Goal: Task Accomplishment & Management: Manage account settings

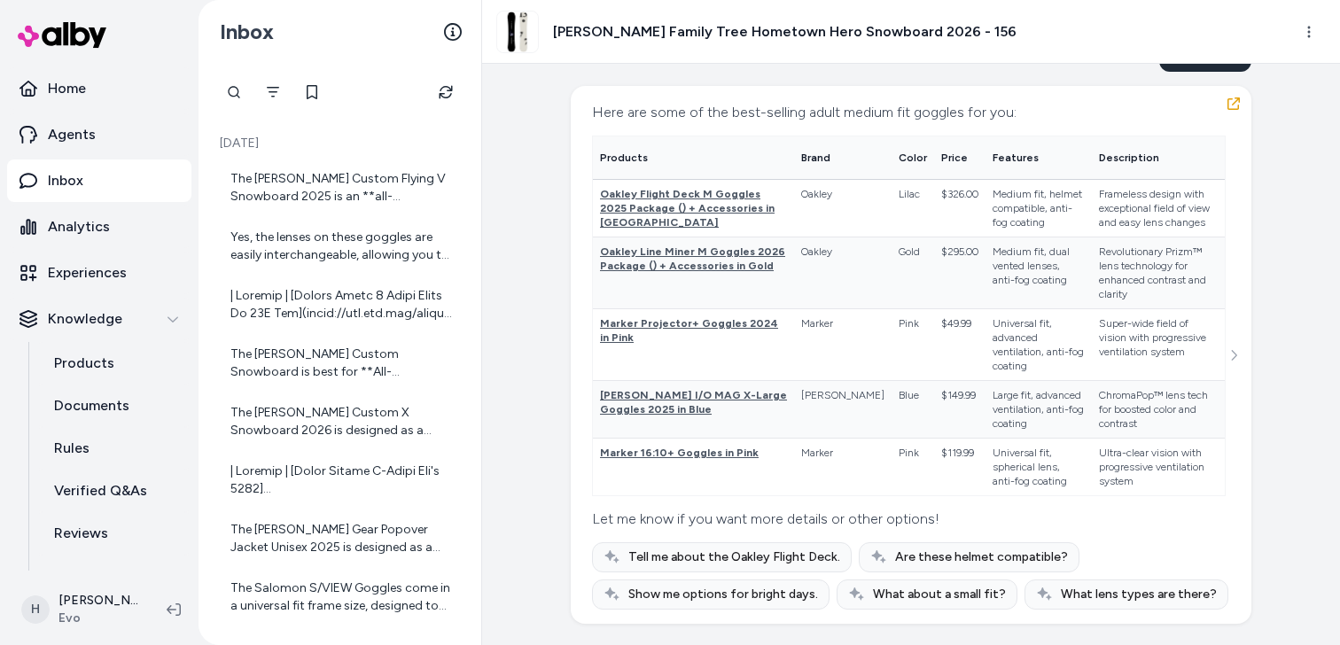
scroll to position [27615, 0]
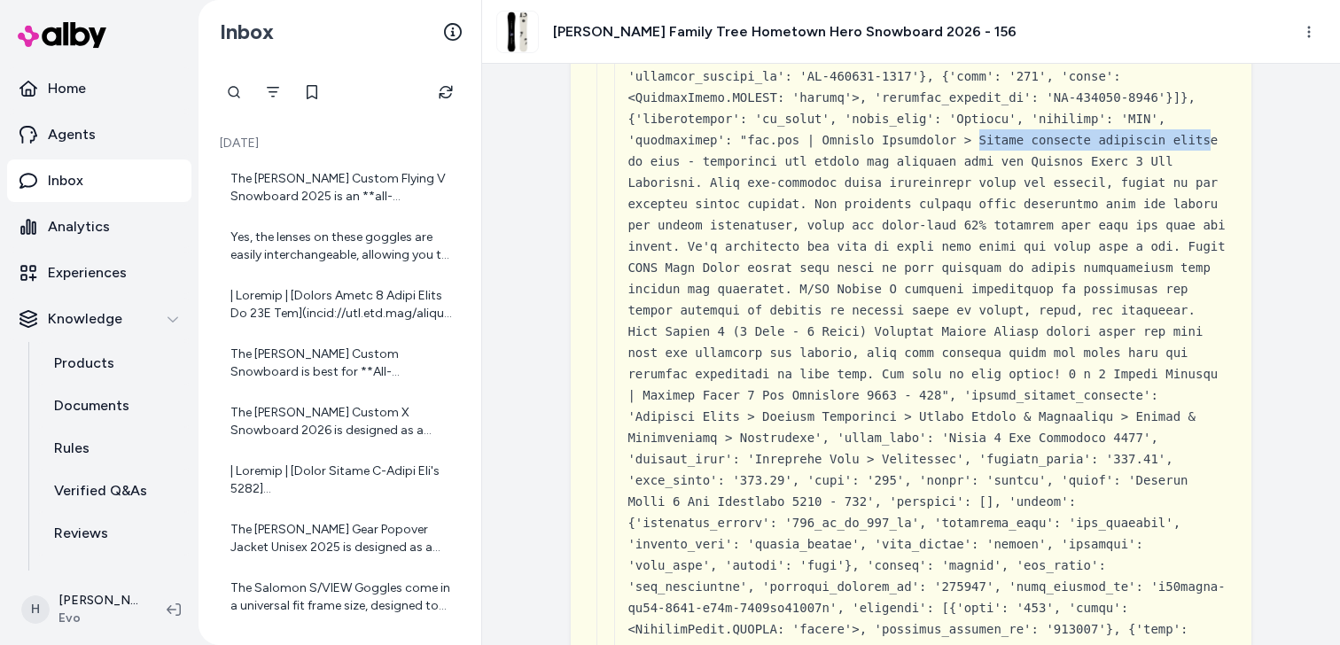
drag, startPoint x: 978, startPoint y: 372, endPoint x: 1211, endPoint y: 364, distance: 233.2
copy div "Forget watching snowboard flick"
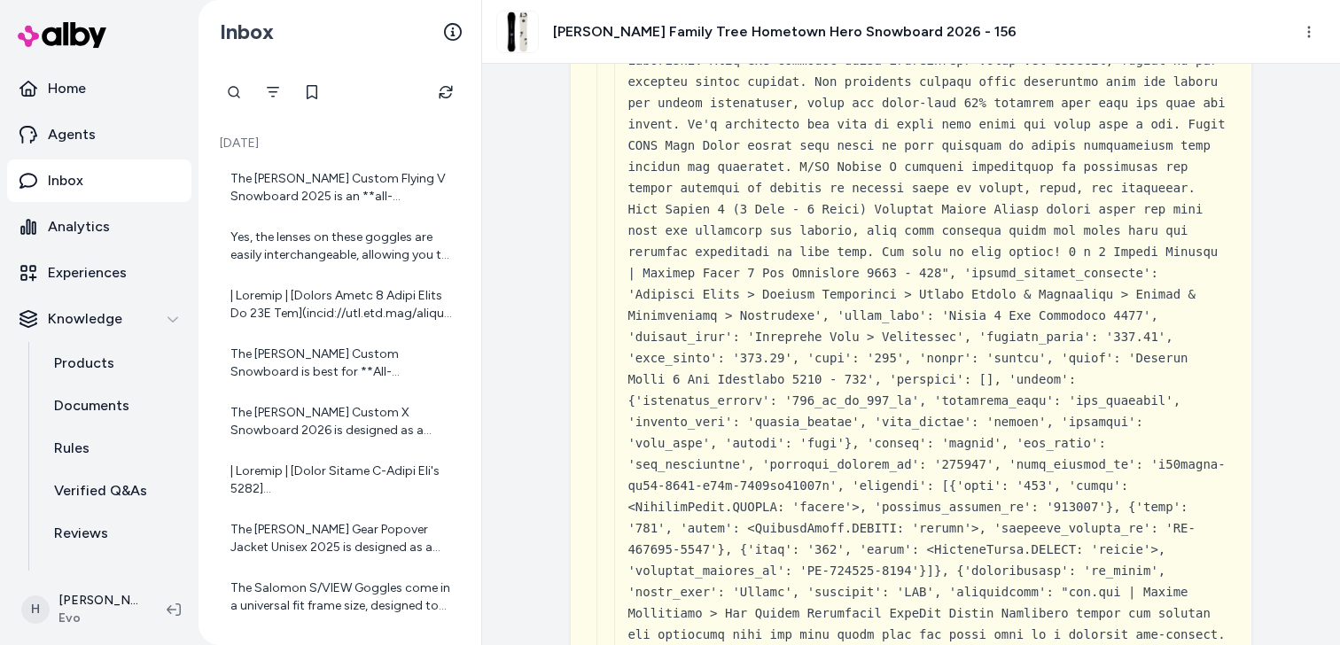
scroll to position [27773, 0]
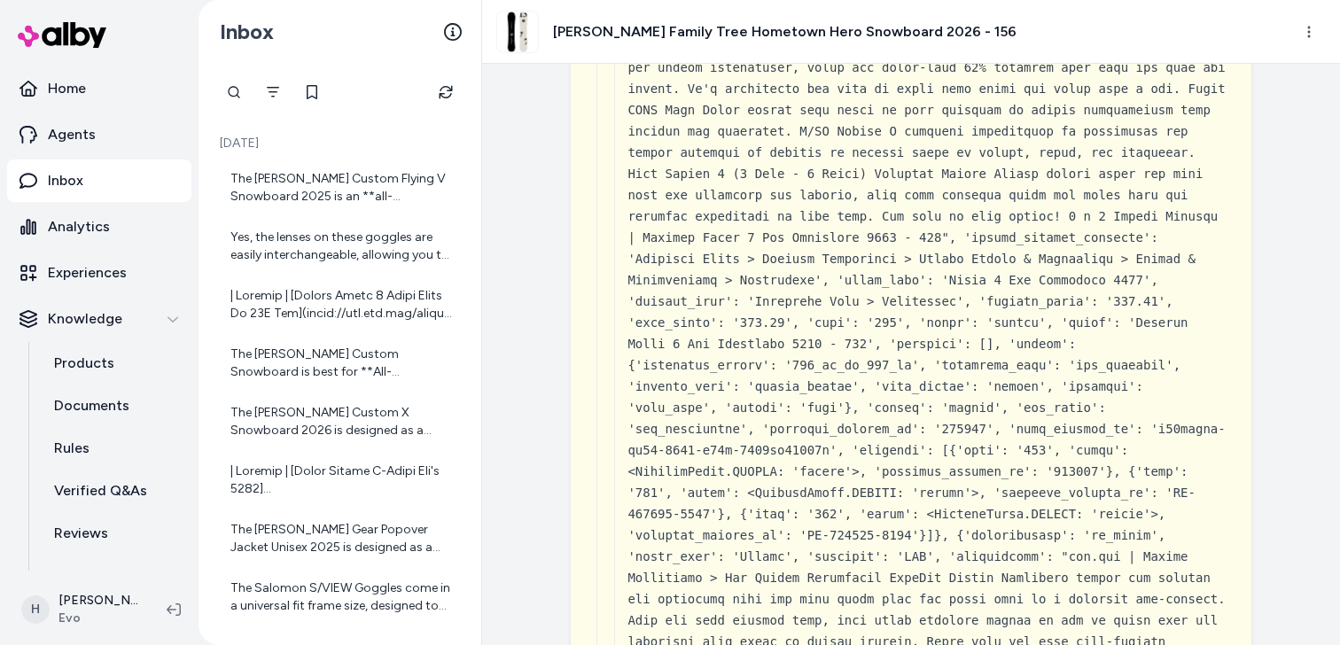
drag, startPoint x: 704, startPoint y: 243, endPoint x: 858, endPoint y: 243, distance: 153.3
copy div "experience the thrill"
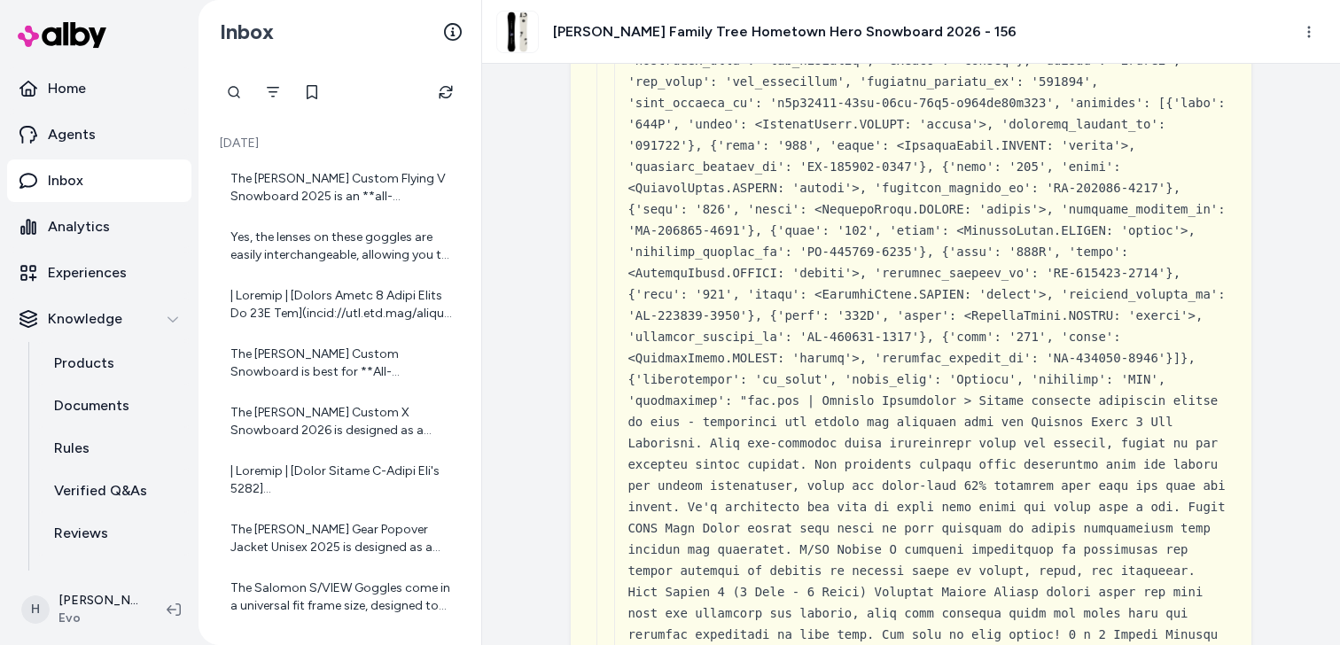
scroll to position [27307, 0]
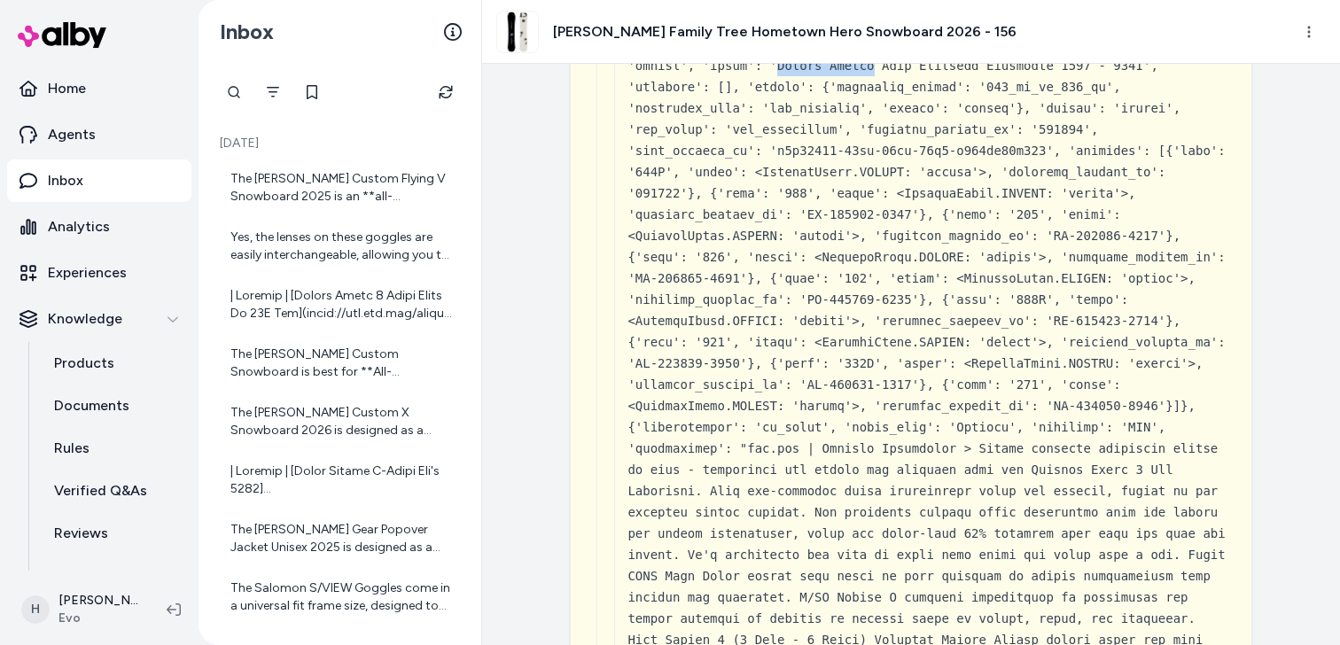
drag, startPoint x: 777, startPoint y: 300, endPoint x: 875, endPoint y: 300, distance: 98.3
copy div "Burton Family"
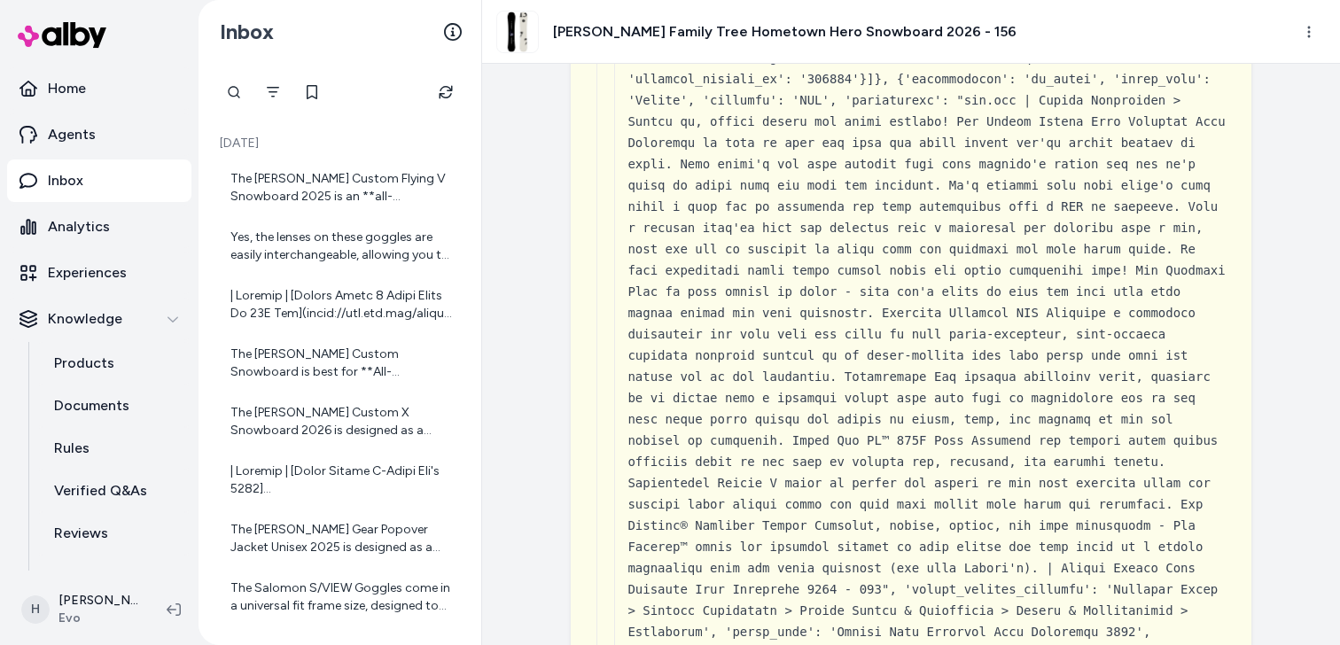
scroll to position [31355, 0]
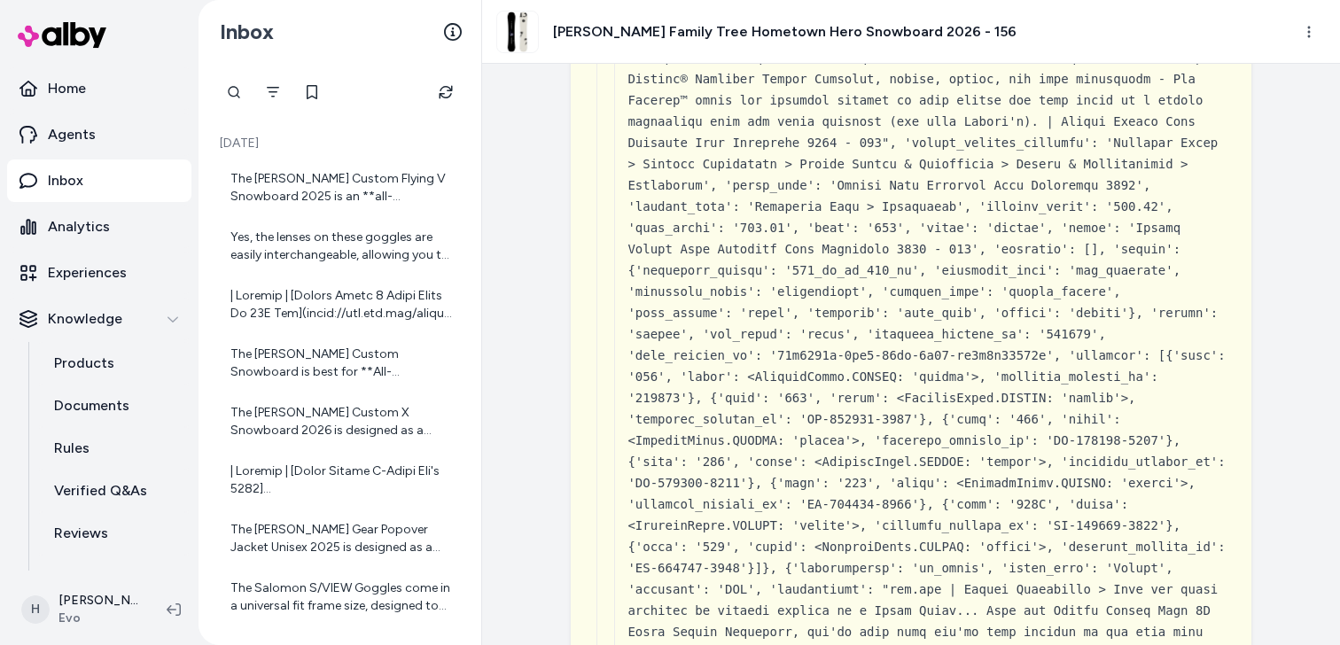
click at [1066, 354] on div at bounding box center [928, 631] width 602 height 17543
drag, startPoint x: 1063, startPoint y: 355, endPoint x: 797, endPoint y: 373, distance: 266.4
click at [797, 373] on div at bounding box center [928, 631] width 602 height 17543
copy div "Burton Family Tree Hometown Hero Snowboard"
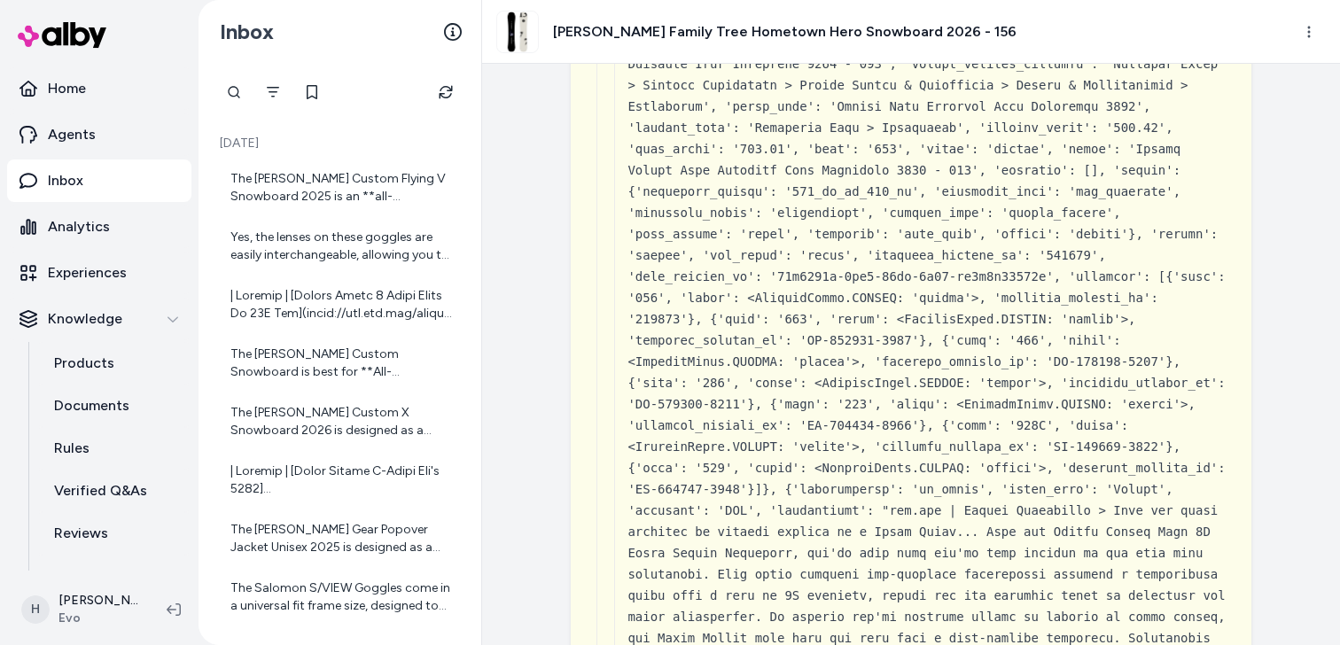
scroll to position [31435, 0]
click at [1063, 283] on div at bounding box center [928, 551] width 602 height 17543
drag, startPoint x: 1063, startPoint y: 275, endPoint x: 881, endPoint y: 294, distance: 183.6
click at [881, 294] on div at bounding box center [928, 551] width 602 height 17543
copy div "Burton Family Tree Hometown Hero Snowboard 2025 - 152"
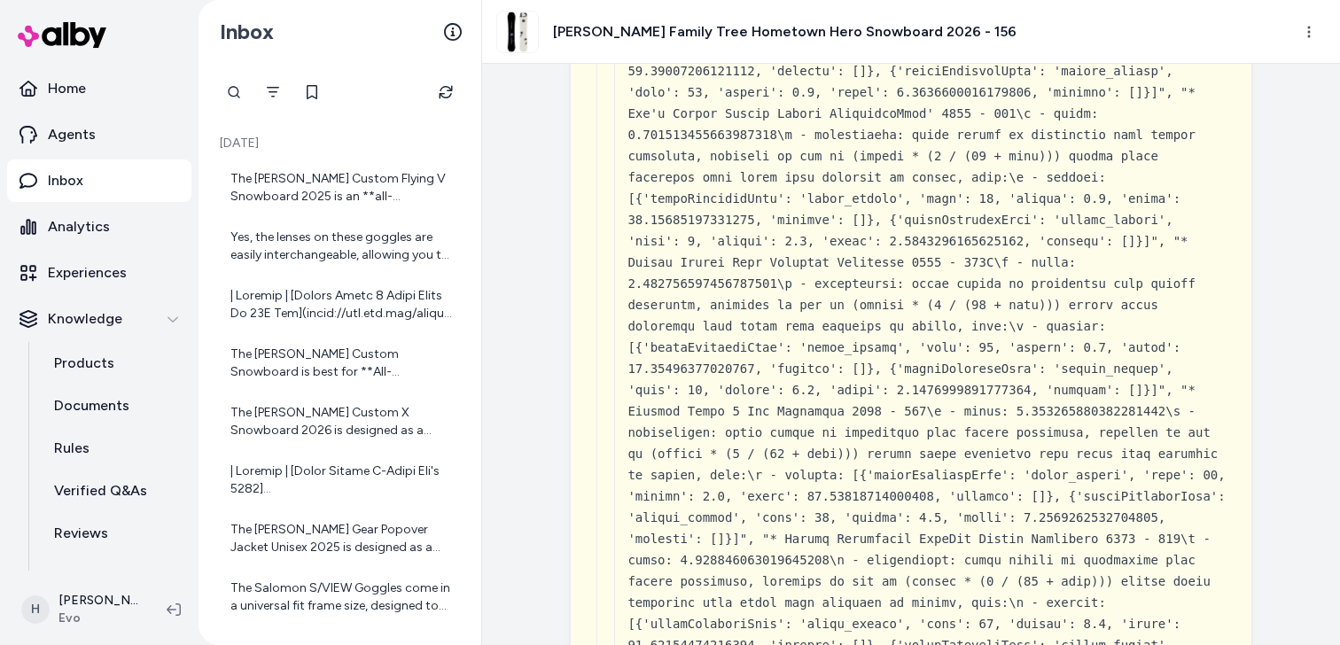
scroll to position [62491, 0]
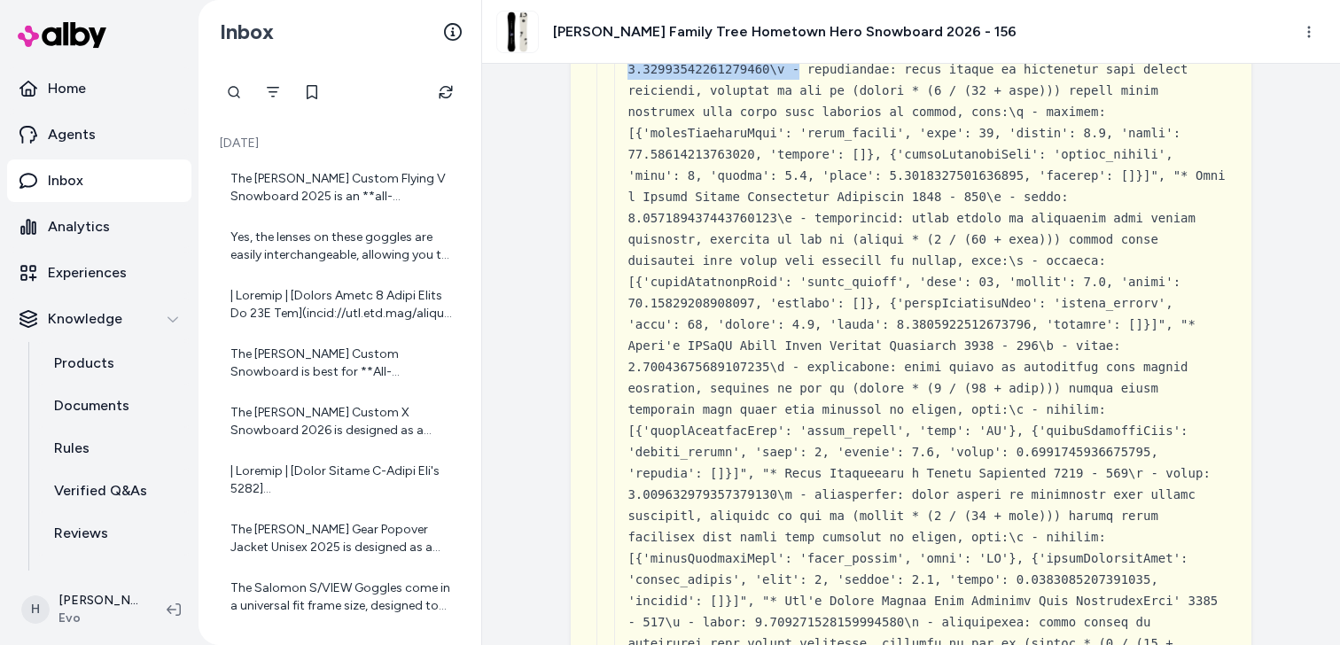
drag, startPoint x: 797, startPoint y: 296, endPoint x: 812, endPoint y: 137, distance: 159.3
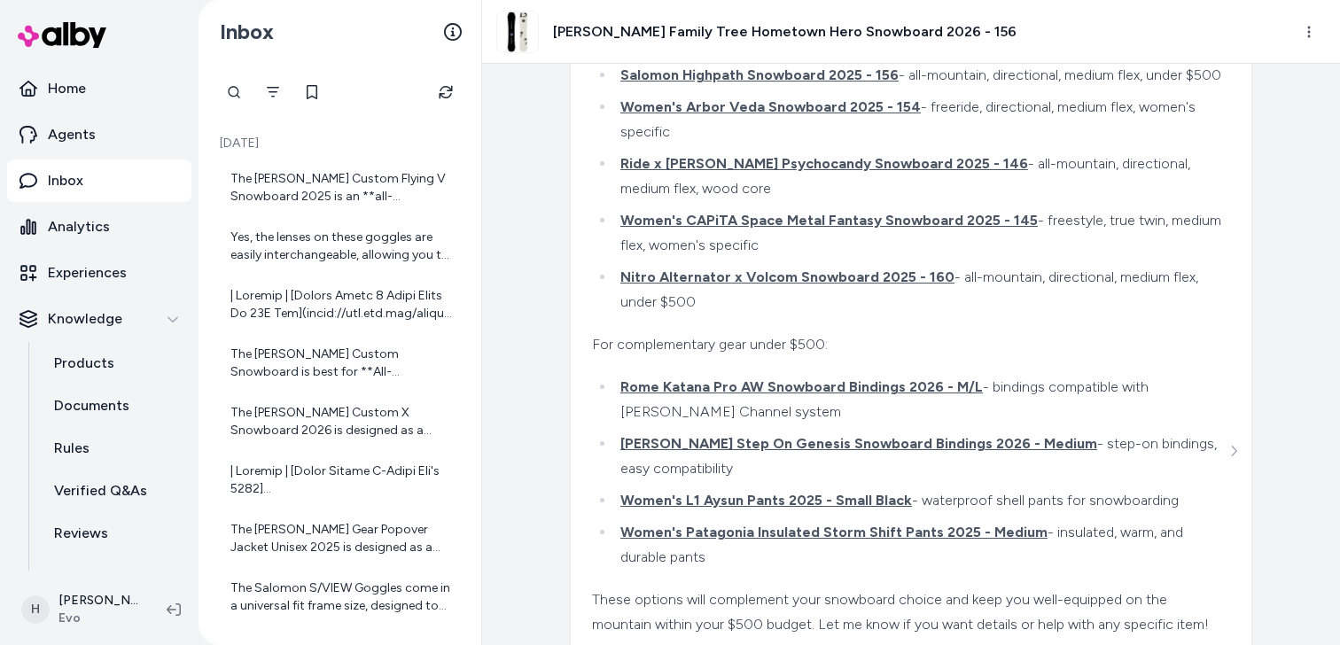
scroll to position [66473, 0]
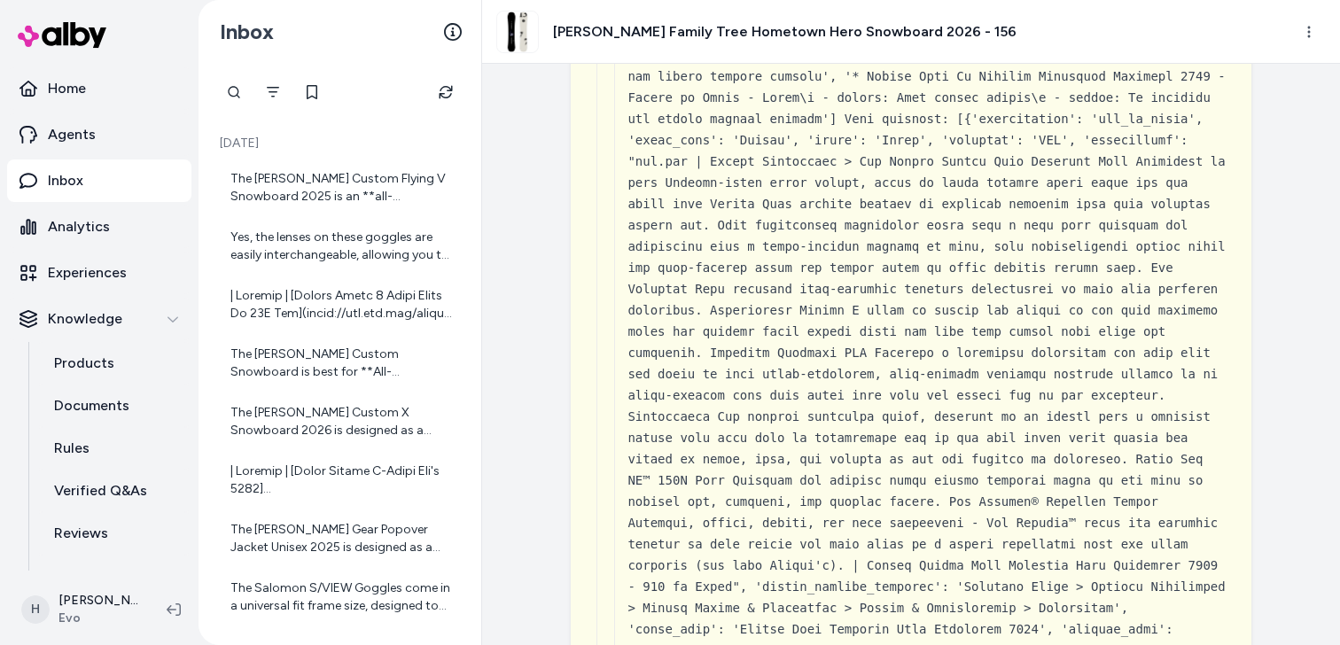
scroll to position [66607, 0]
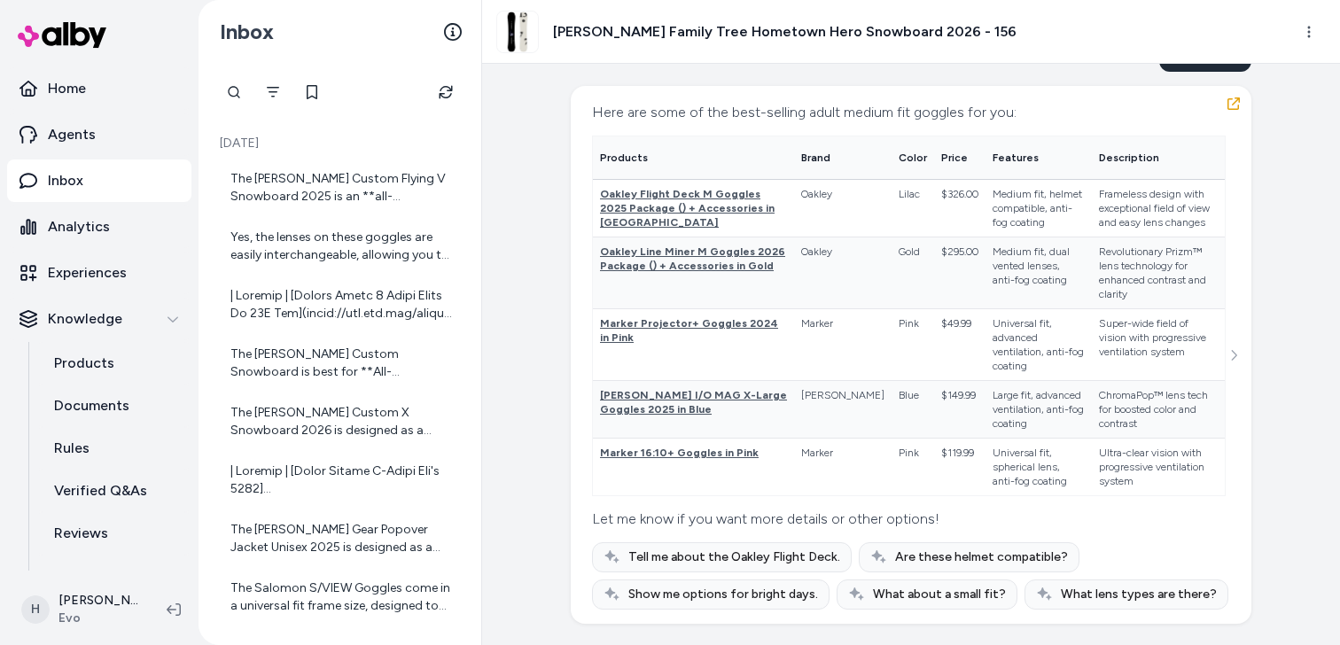
scroll to position [167718, 0]
drag, startPoint x: 1325, startPoint y: 223, endPoint x: 1326, endPoint y: 612, distance: 389.0
click at [1328, 618] on div "Created from Chat at Sep 30, 2025 · 4:15 PM what goes well with this under $500…" at bounding box center [911, 354] width 858 height 581
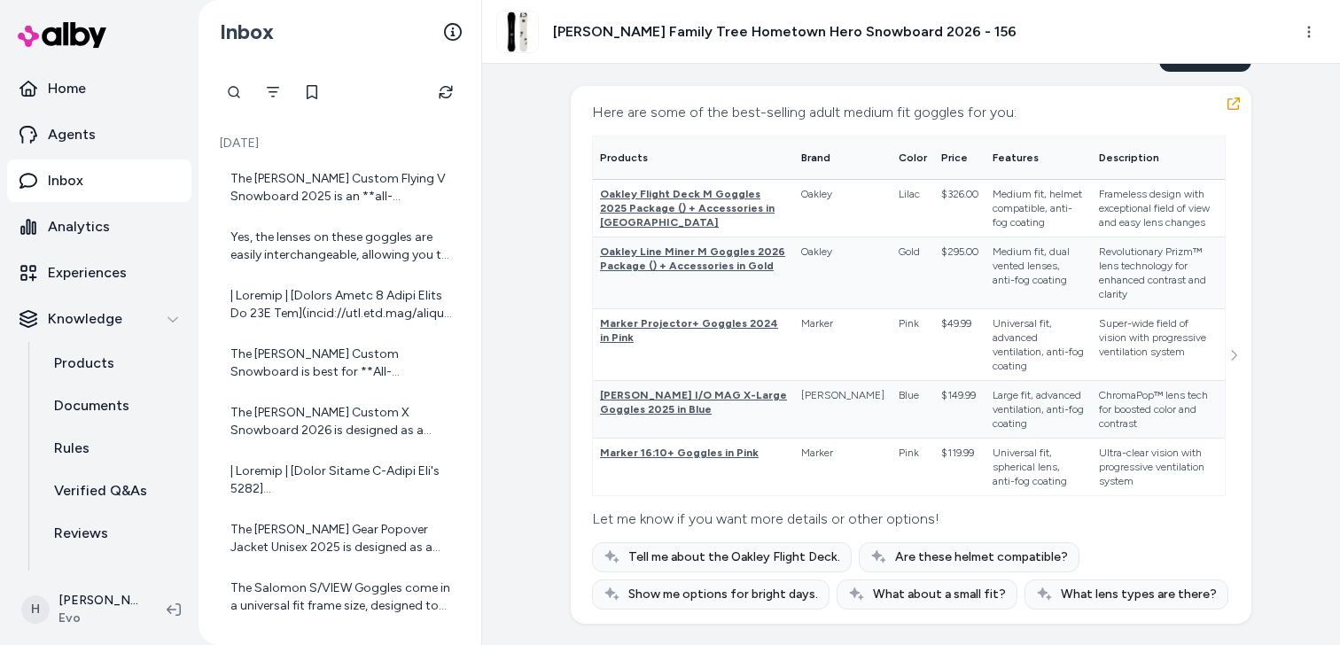
scroll to position [175565, 0]
drag, startPoint x: 933, startPoint y: 260, endPoint x: 933, endPoint y: 315, distance: 54.0
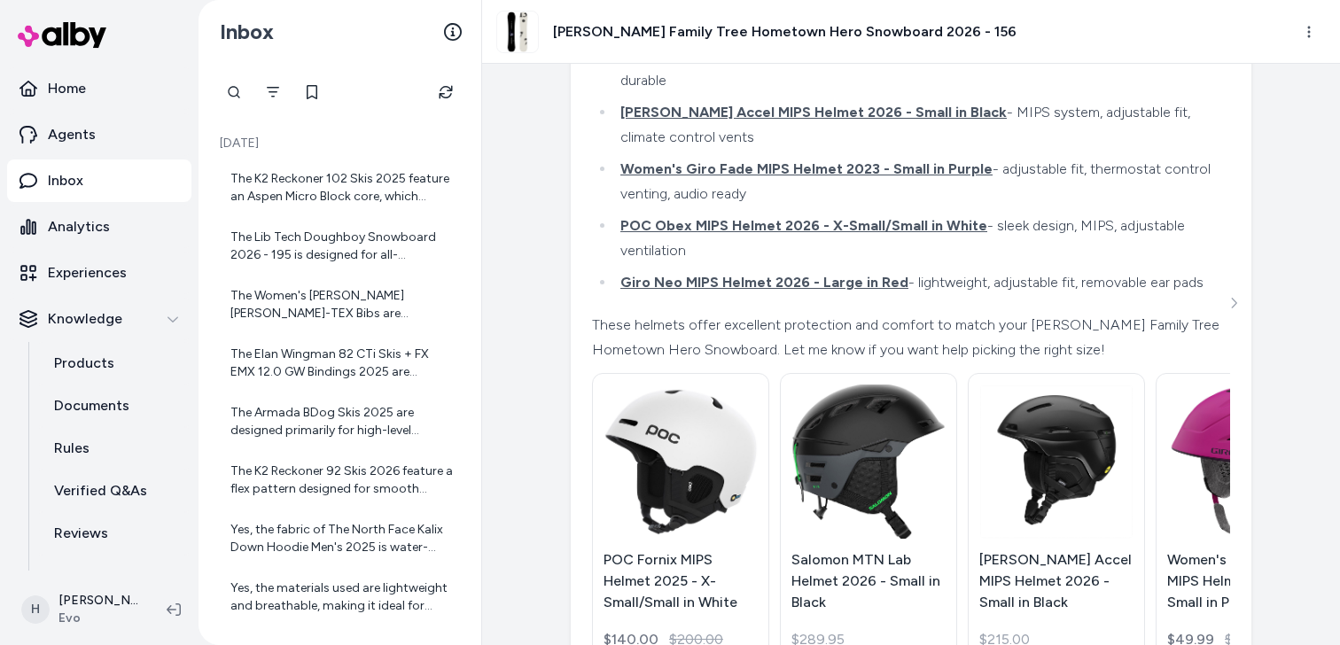
scroll to position [1701, 0]
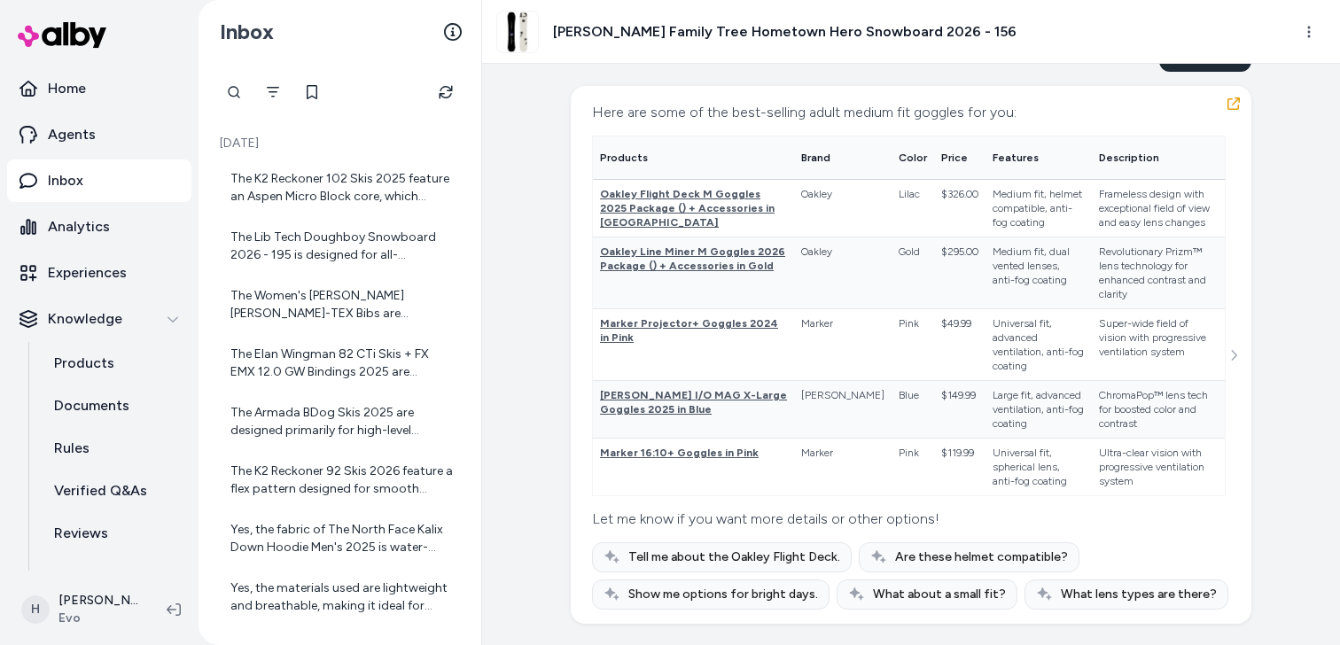
scroll to position [66962, 0]
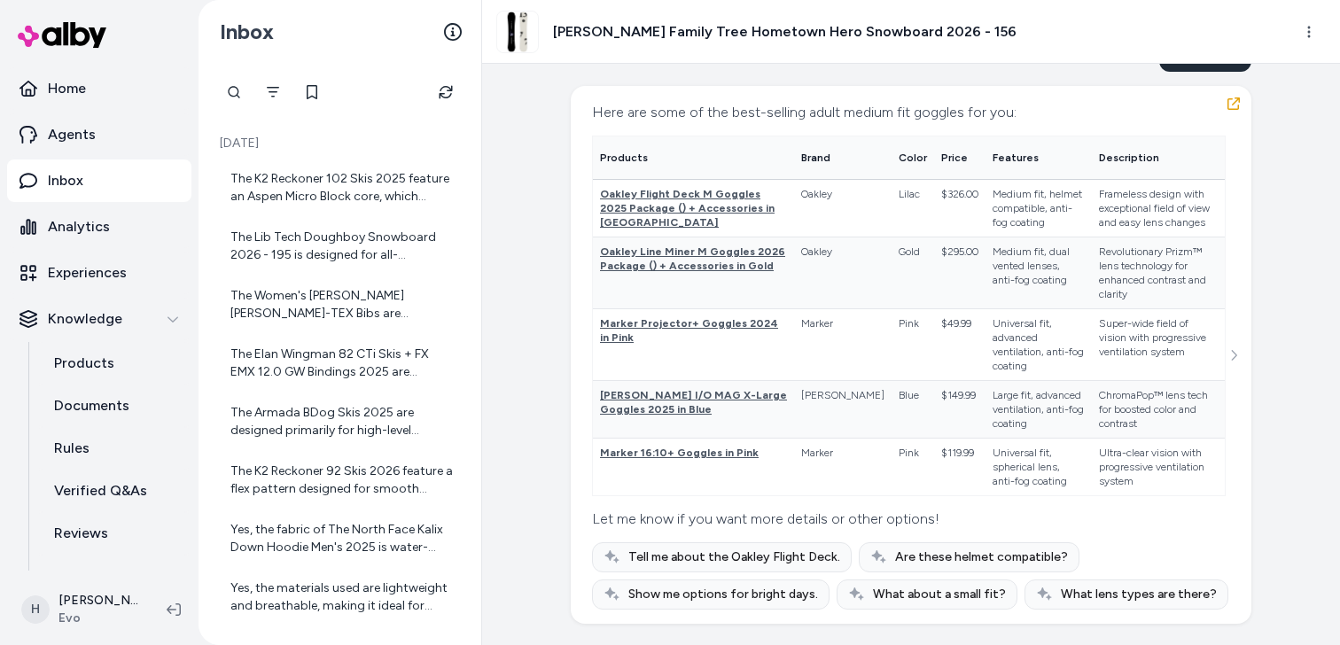
scroll to position [196114, 0]
drag, startPoint x: 699, startPoint y: 184, endPoint x: 713, endPoint y: 478, distance: 293.6
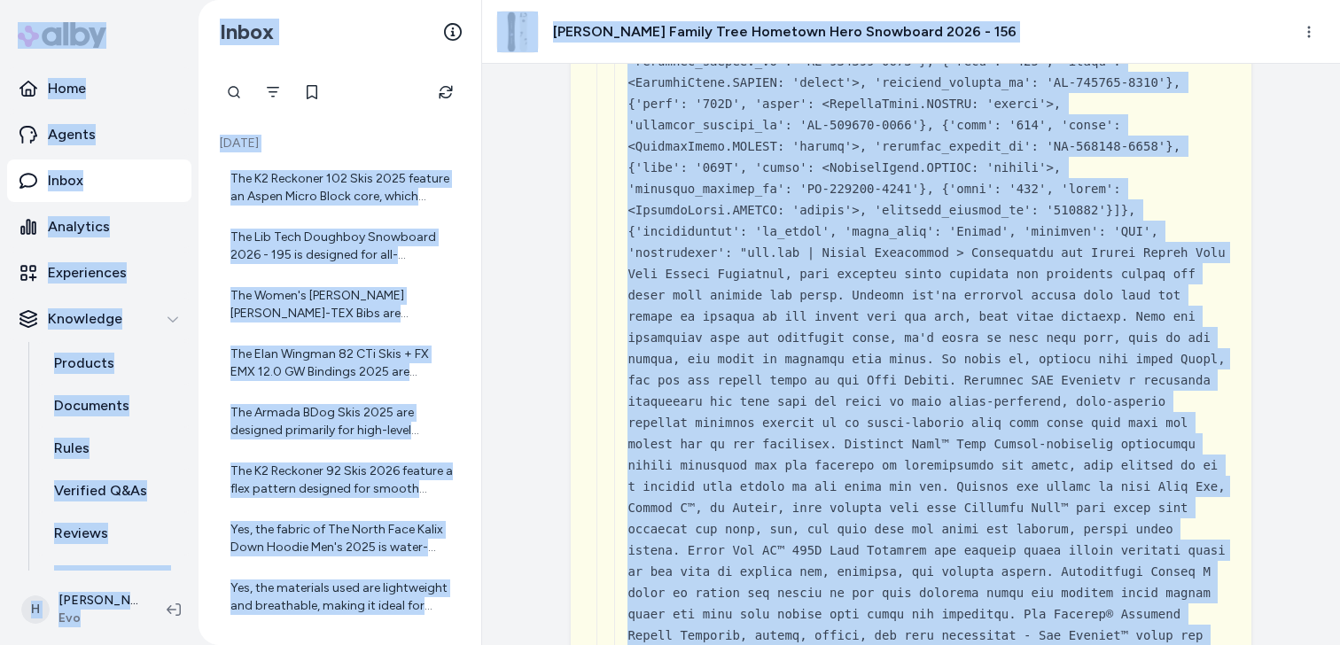
scroll to position [178156, 0]
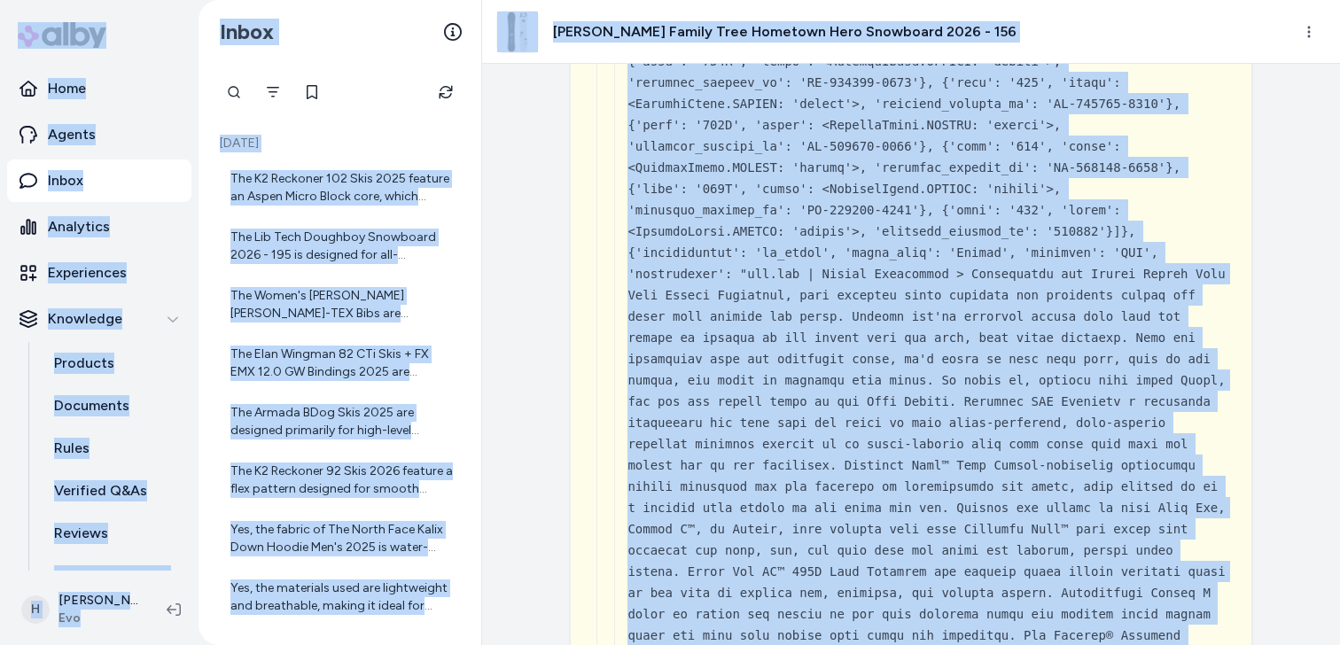
copy section "Home Agents Inbox Analytics Experiences Knowledge Products Documents Rules Veri…"
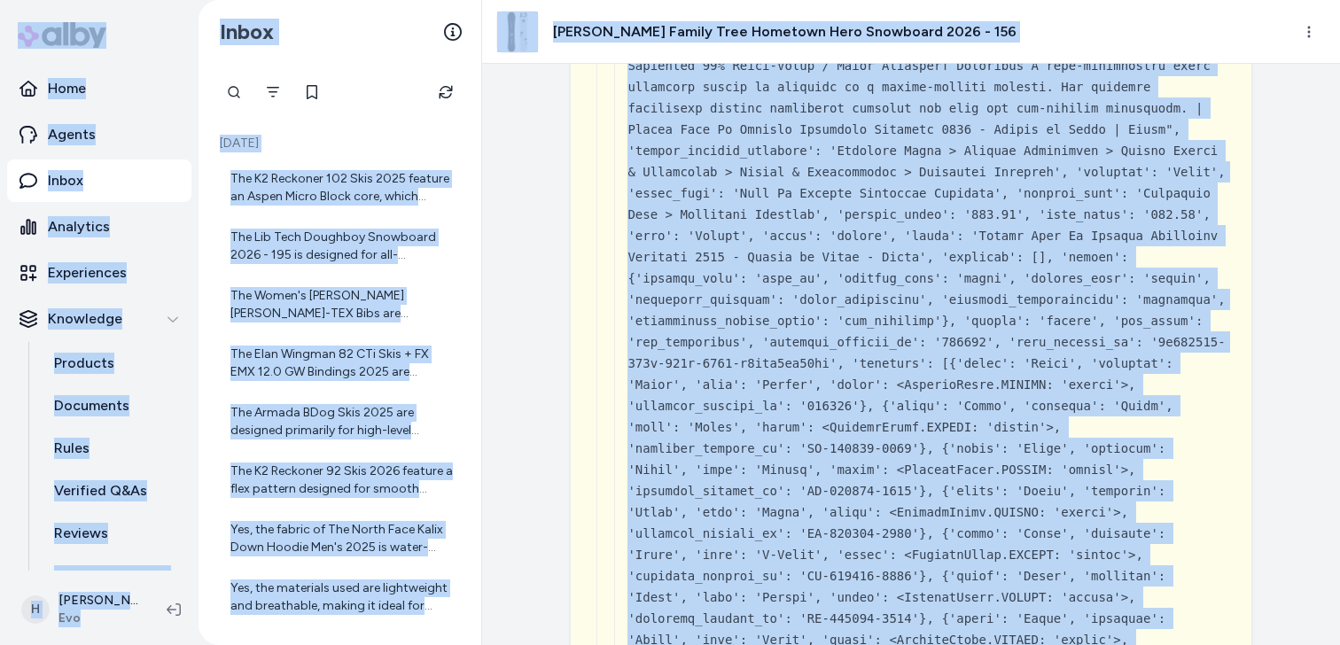
scroll to position [176440, 0]
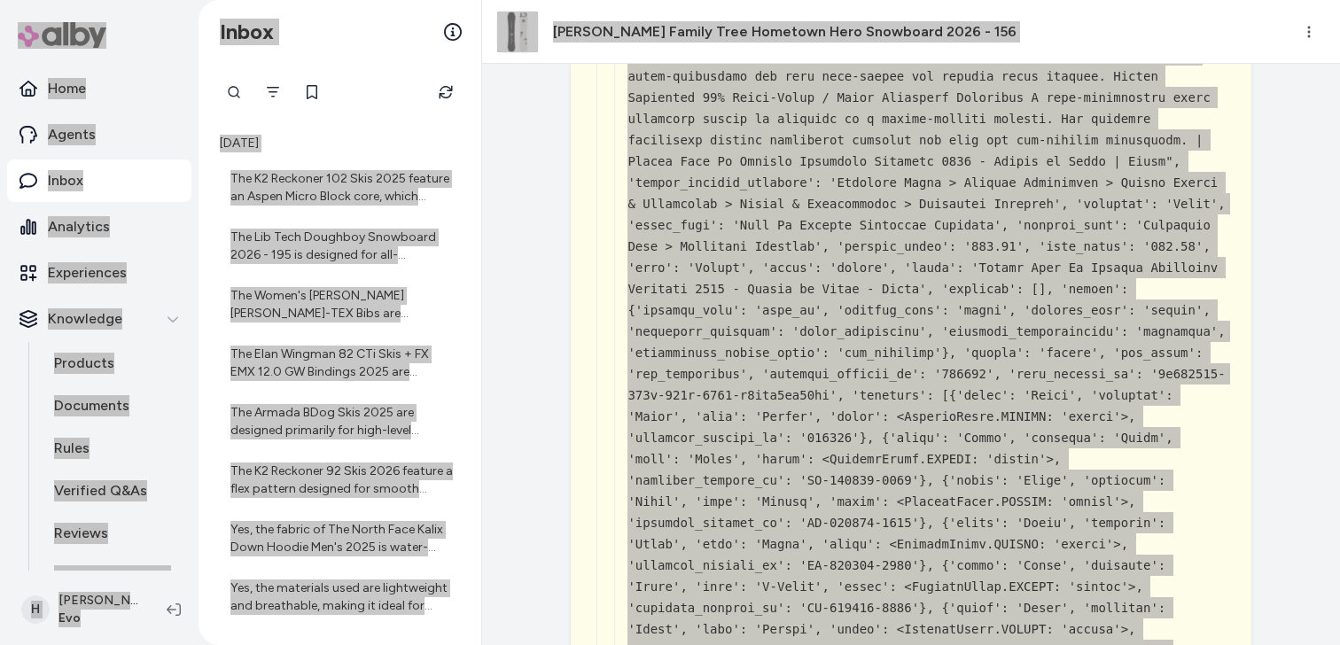
scroll to position [173999, 0]
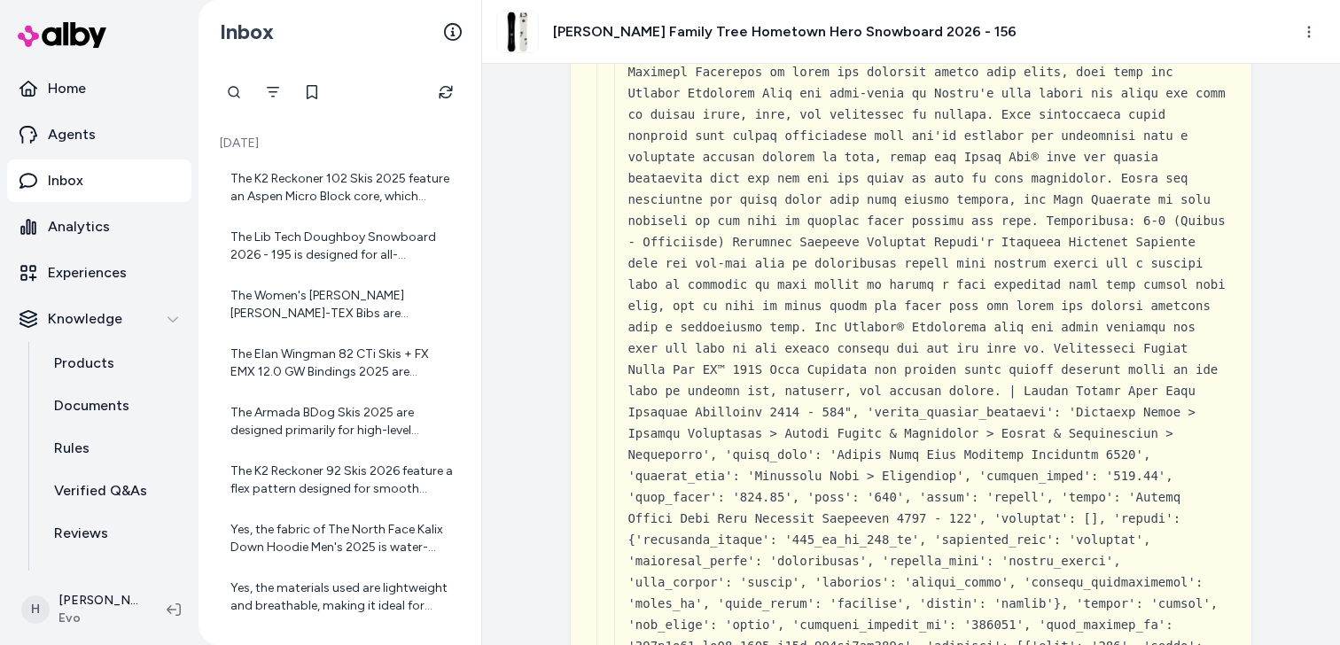
click at [1301, 262] on div "Created from Chat at Sep 30, 2025 · 4:15 PM what goes well with this under $500…" at bounding box center [911, 354] width 858 height 581
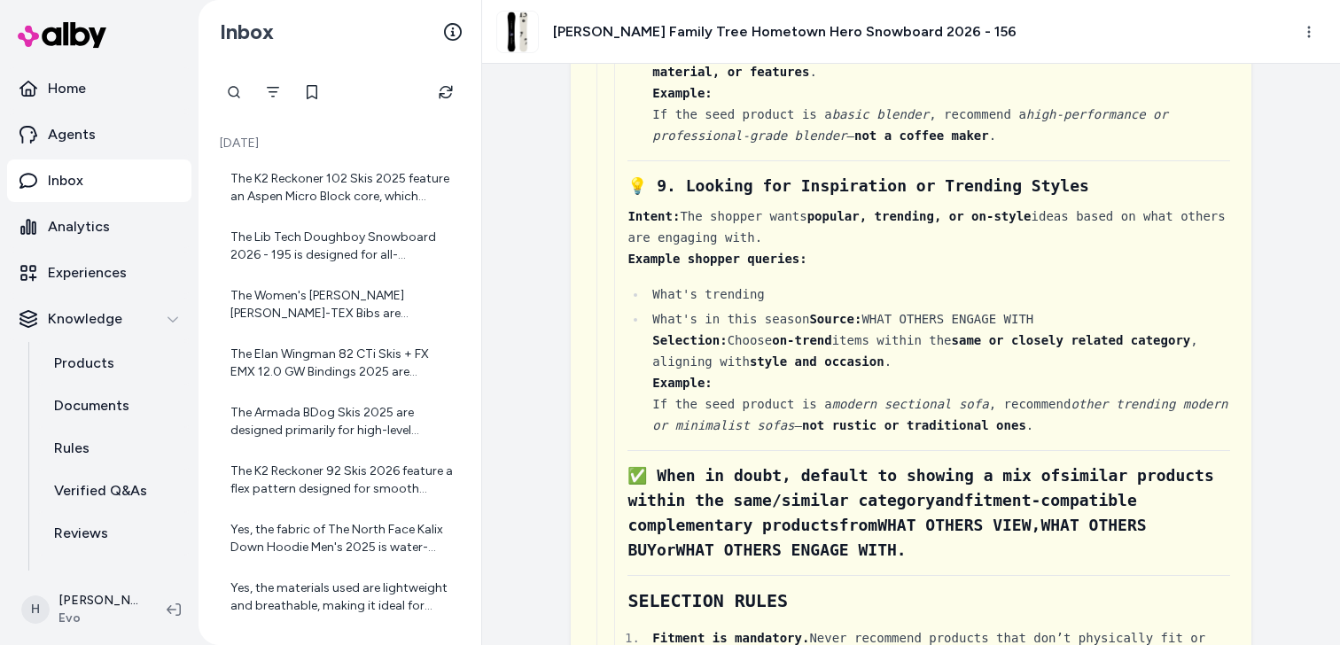
scroll to position [0, 0]
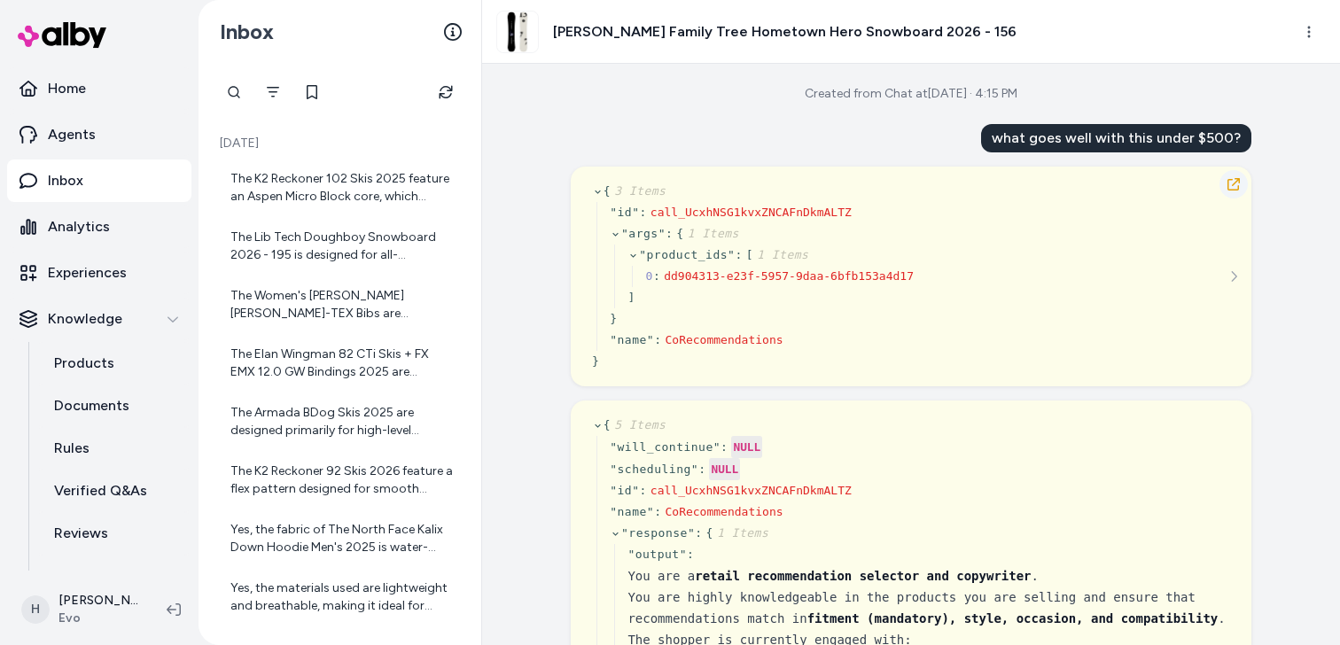
click at [1233, 182] on icon "button" at bounding box center [1233, 184] width 14 height 14
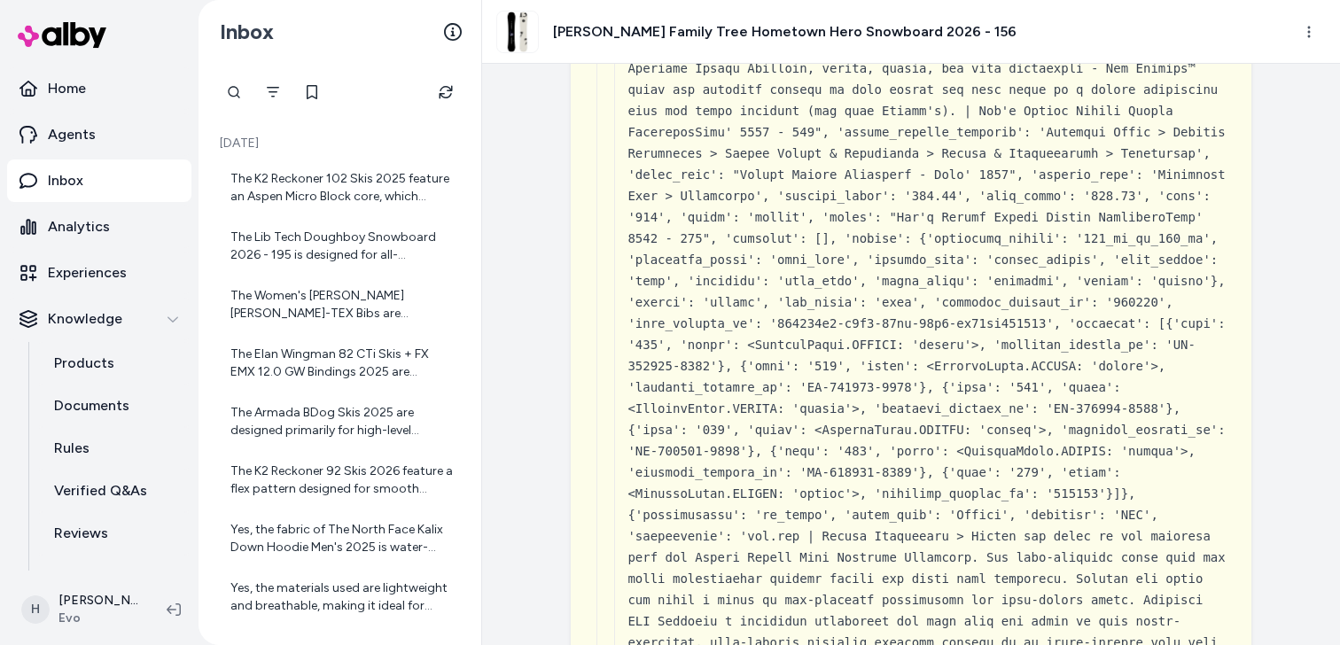
scroll to position [27399, 0]
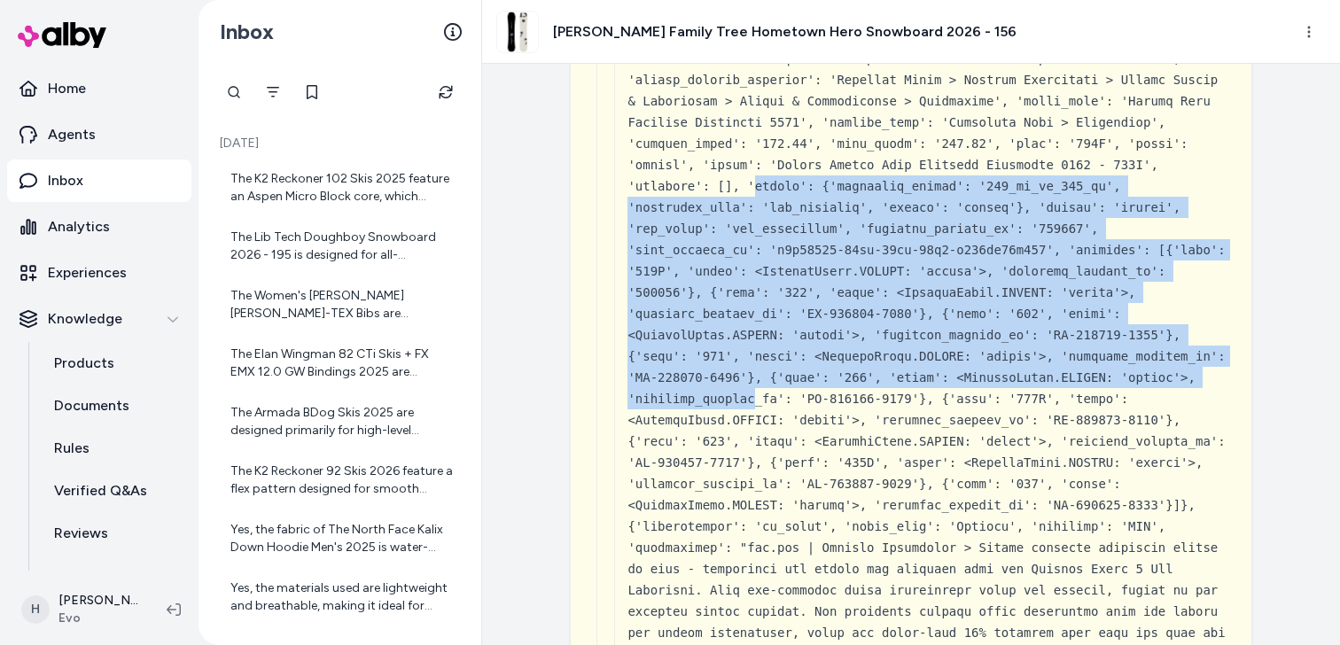
drag, startPoint x: 751, startPoint y: 227, endPoint x: 751, endPoint y: 449, distance: 222.4
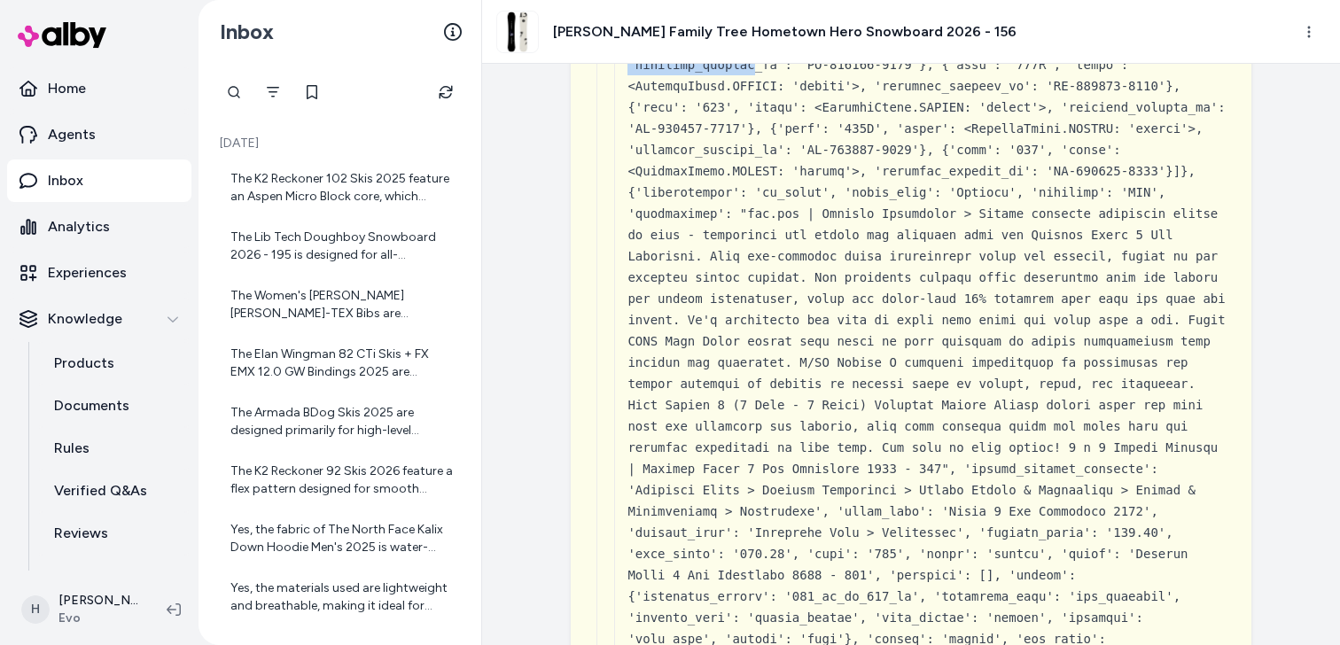
scroll to position [28302, 0]
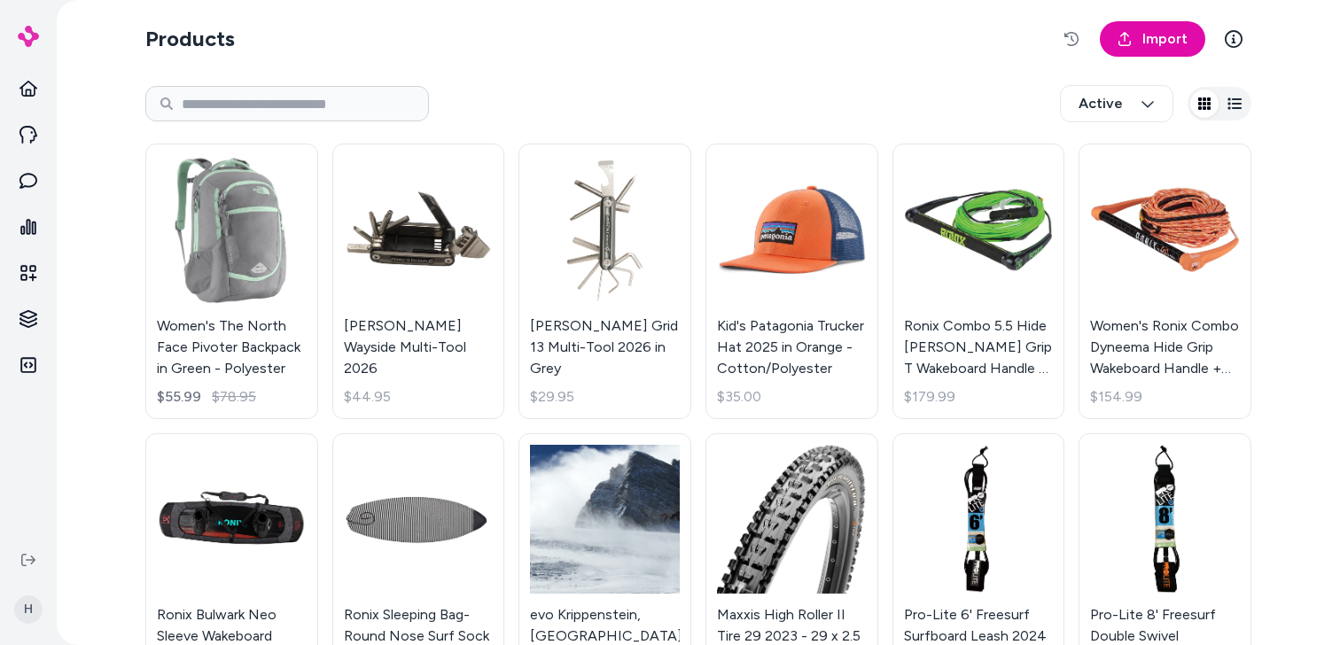
click at [619, 79] on div "Active" at bounding box center [698, 103] width 1106 height 58
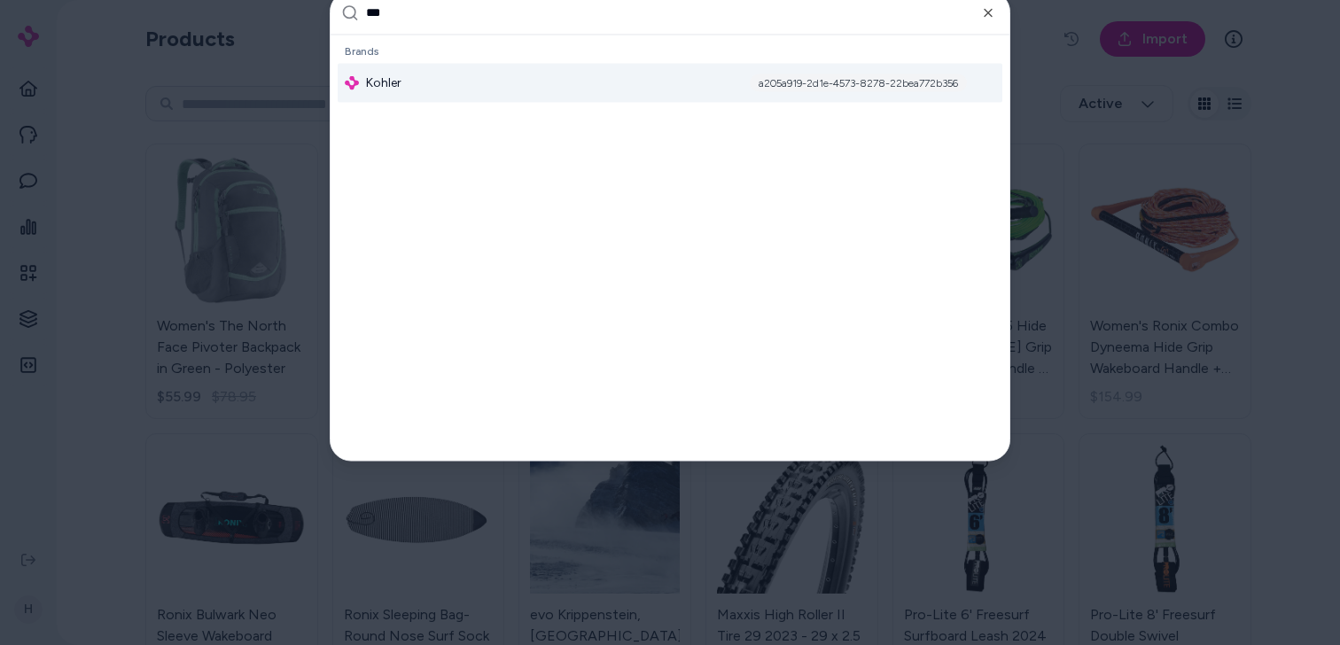
type input "***"
click at [516, 95] on div "Kohler a205a919-2d1e-4573-8278-22bea772b356" at bounding box center [670, 82] width 665 height 39
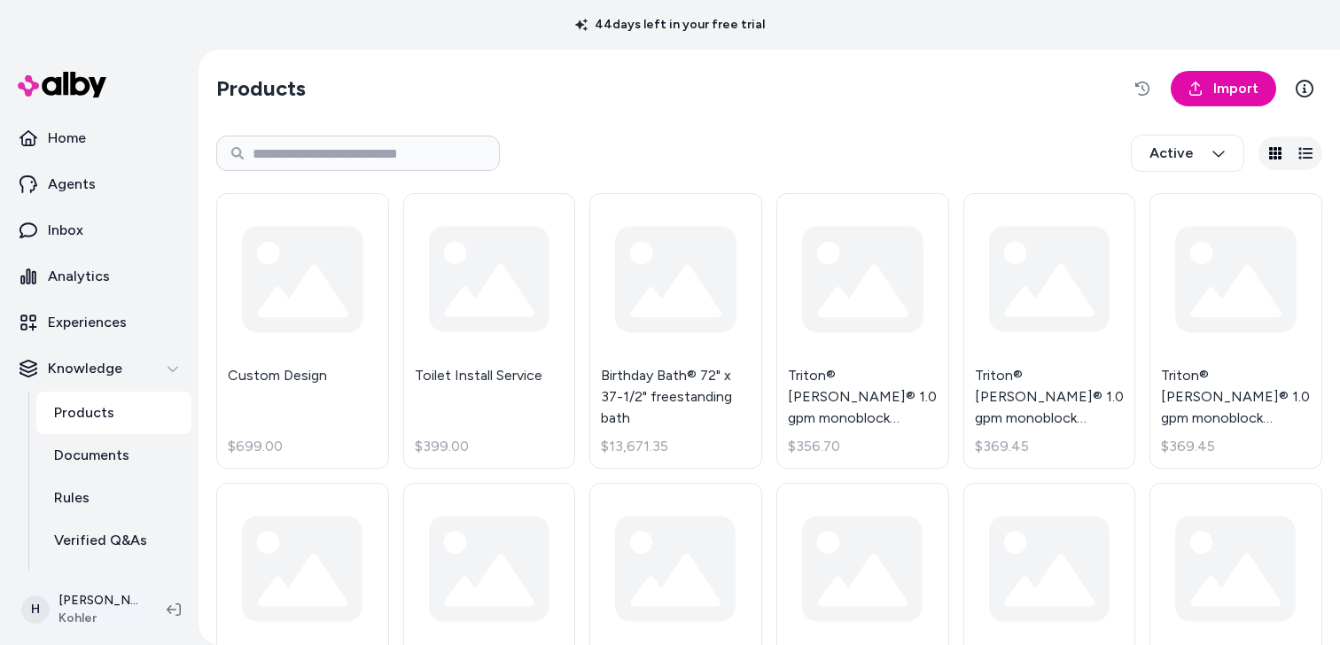
click at [77, 602] on html "44 days left in your free trial Home Agents Inbox Analytics Experiences Knowled…" at bounding box center [670, 322] width 1340 height 645
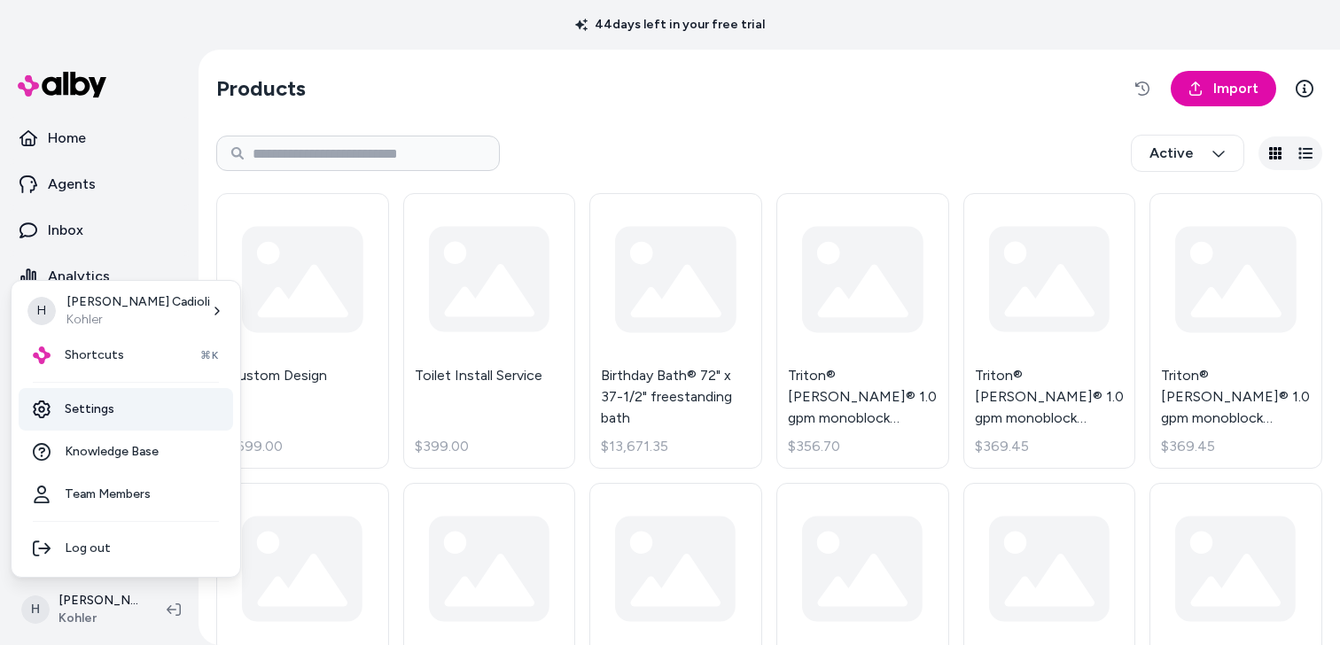
click at [134, 408] on link "Settings" at bounding box center [126, 409] width 214 height 43
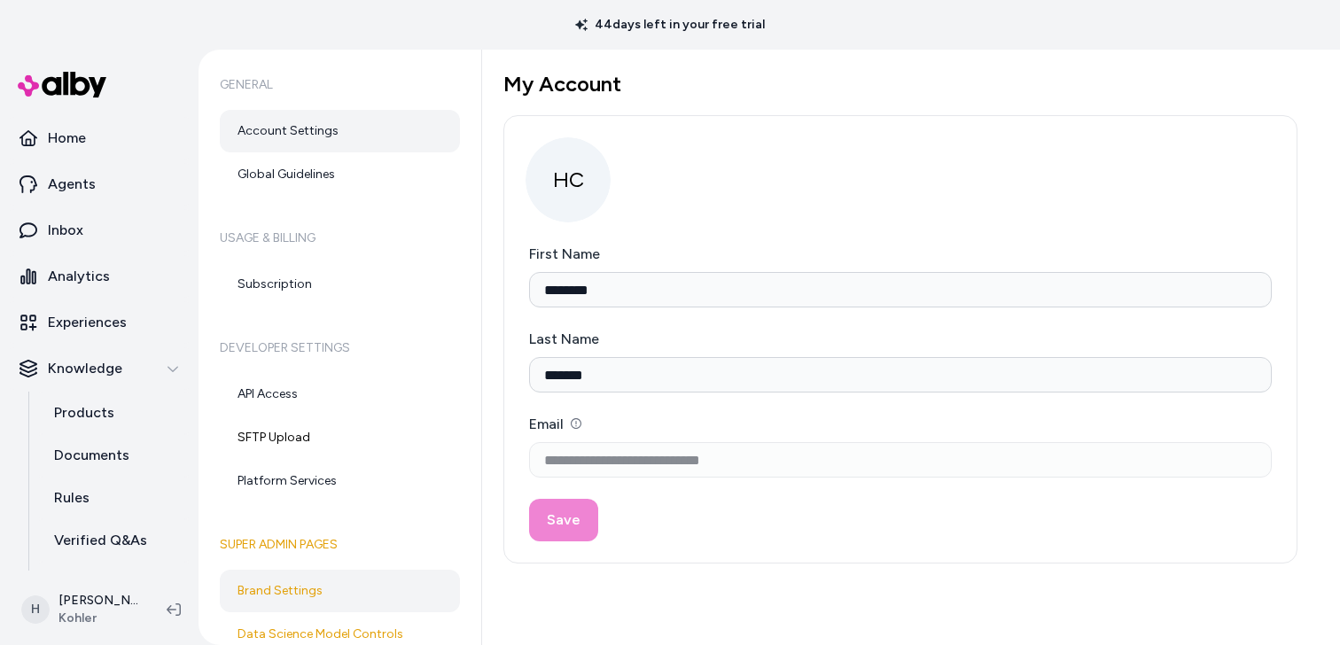
scroll to position [11, 0]
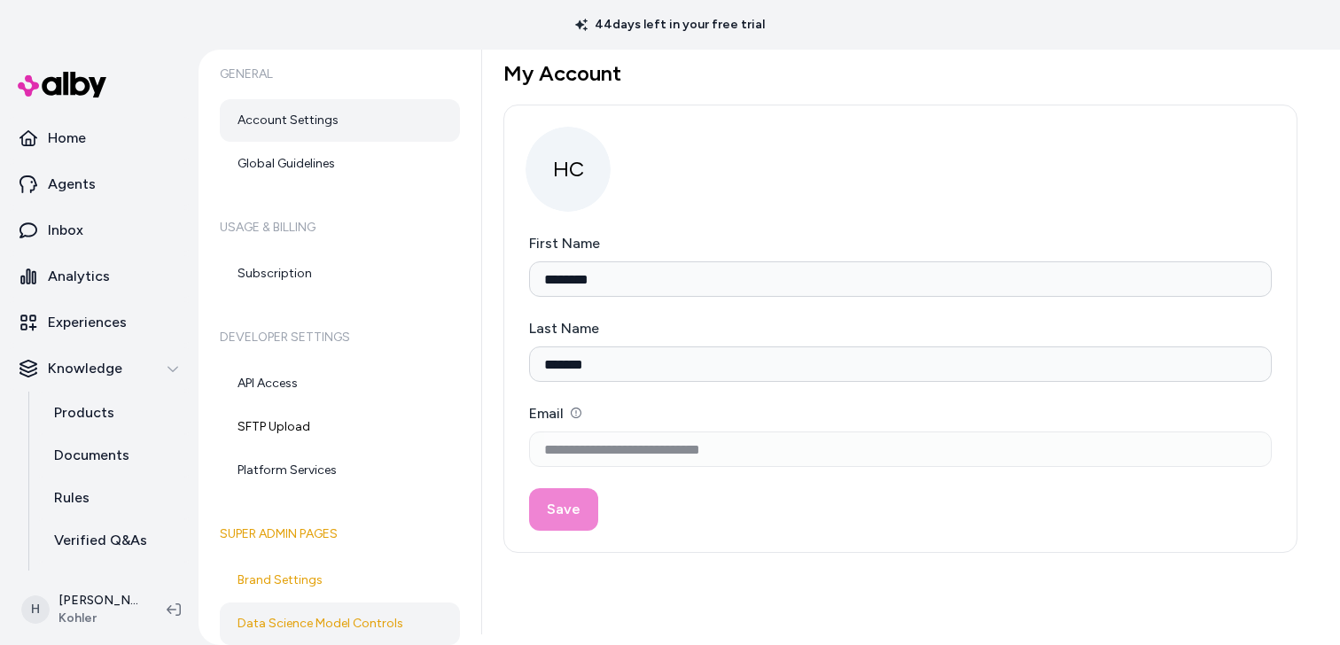
click at [322, 625] on link "Data Science Model Controls" at bounding box center [340, 623] width 240 height 43
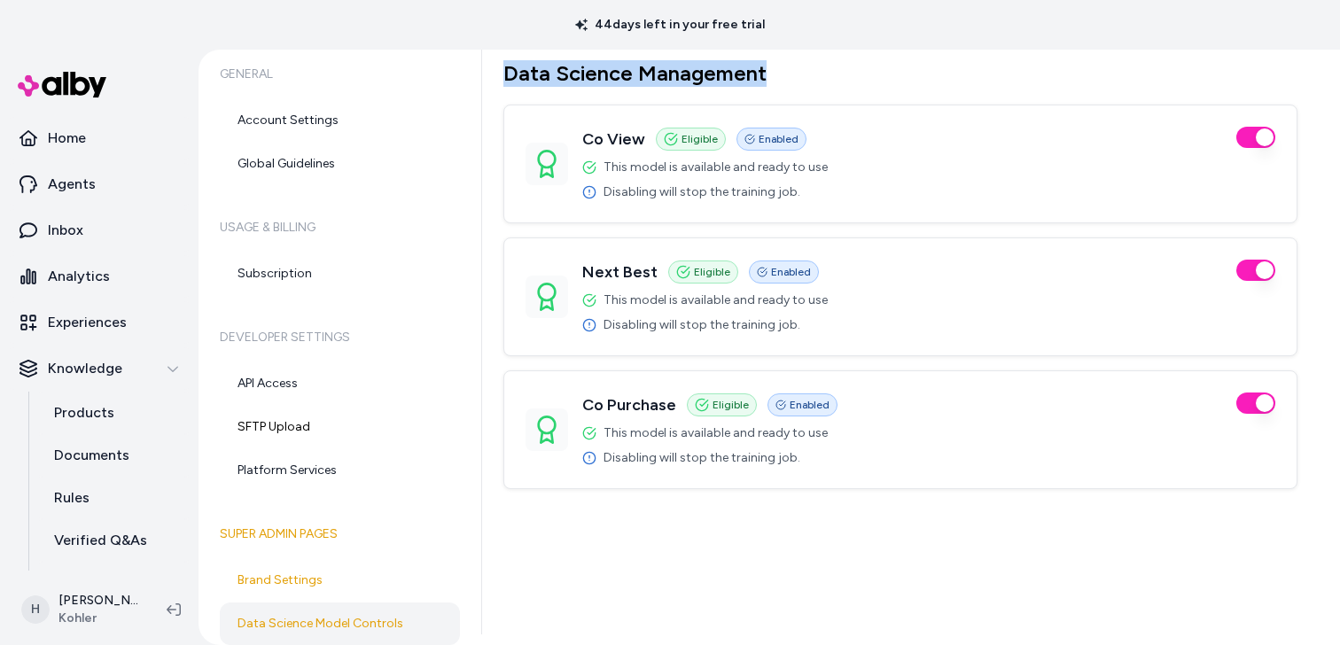
drag, startPoint x: 506, startPoint y: 76, endPoint x: 981, endPoint y: 76, distance: 474.9
click at [981, 76] on h1 "Data Science Management" at bounding box center [900, 73] width 794 height 27
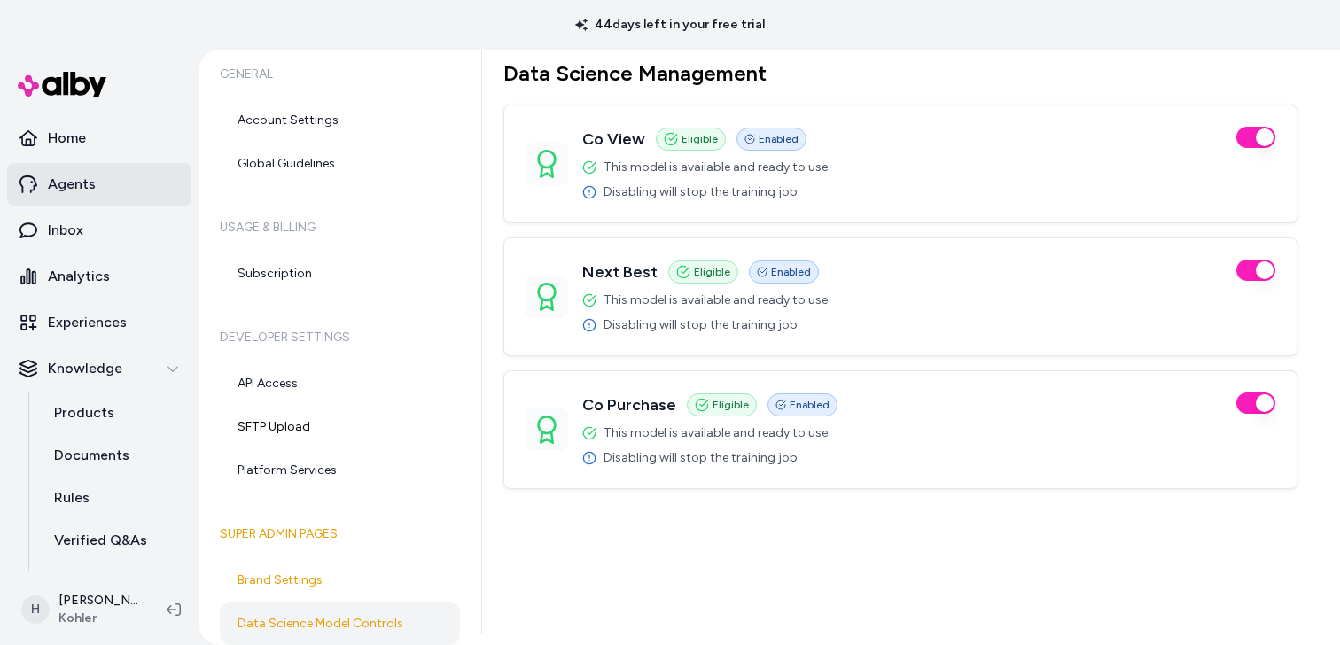
click at [91, 183] on p "Agents" at bounding box center [72, 184] width 48 height 21
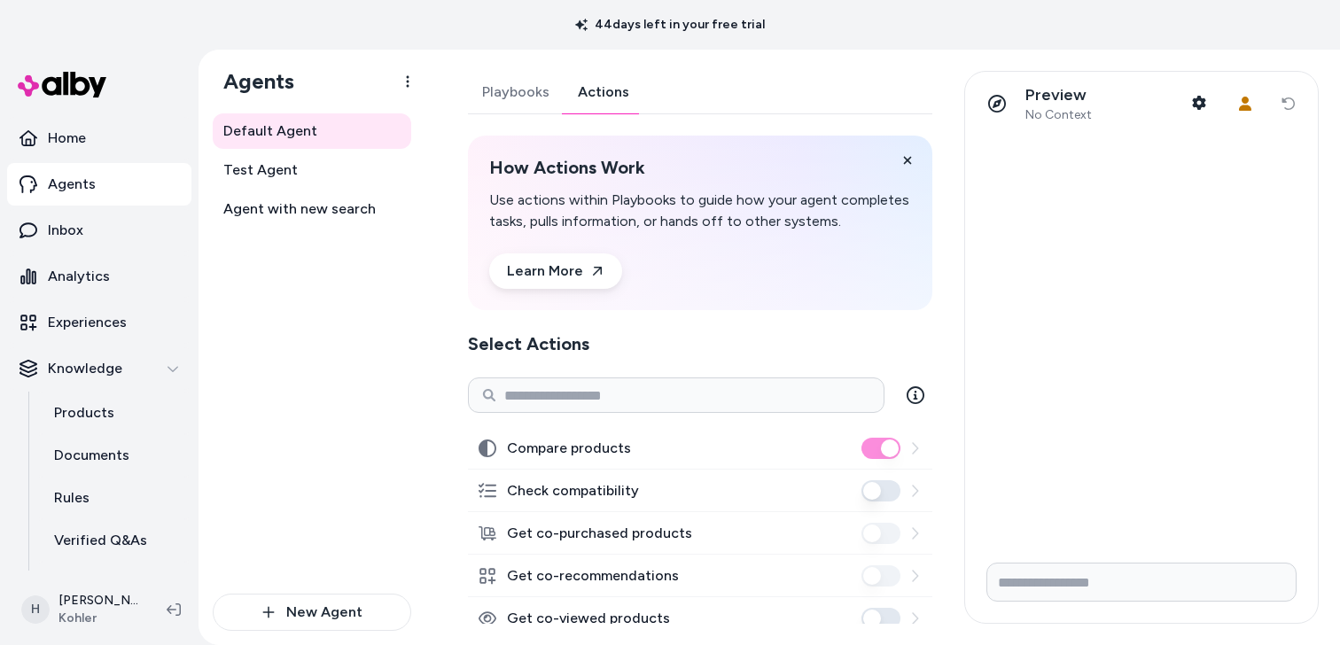
click at [610, 98] on link "Actions" at bounding box center [604, 92] width 80 height 43
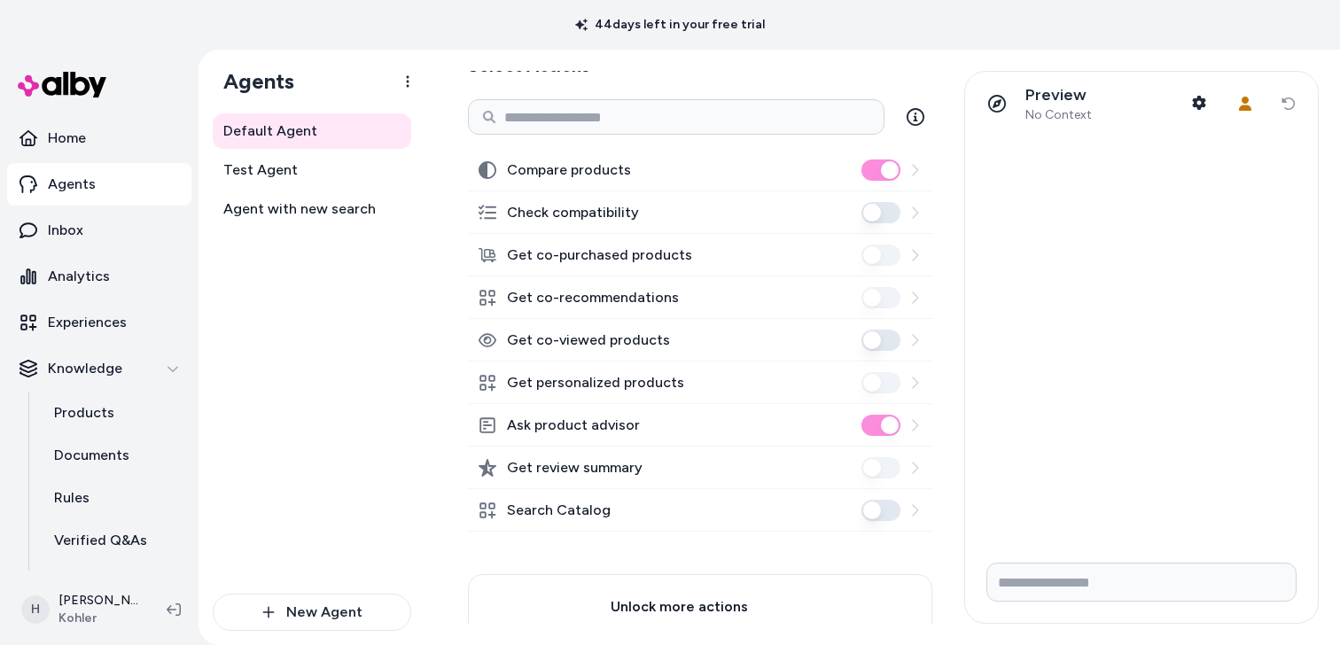
click at [355, 335] on div "Default Agent Test Agent Agent with new search" at bounding box center [312, 353] width 198 height 480
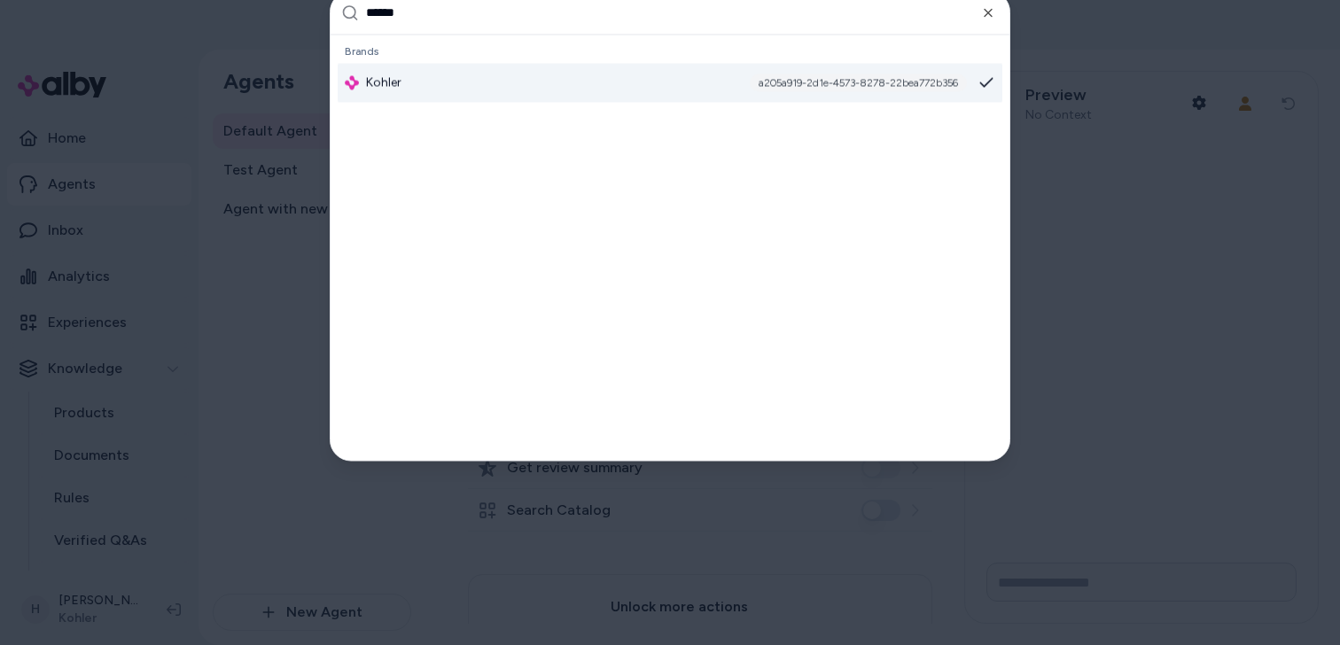
type input "******"
click at [477, 89] on div "Kohler a205a919-2d1e-4573-8278-22bea772b356" at bounding box center [670, 82] width 665 height 39
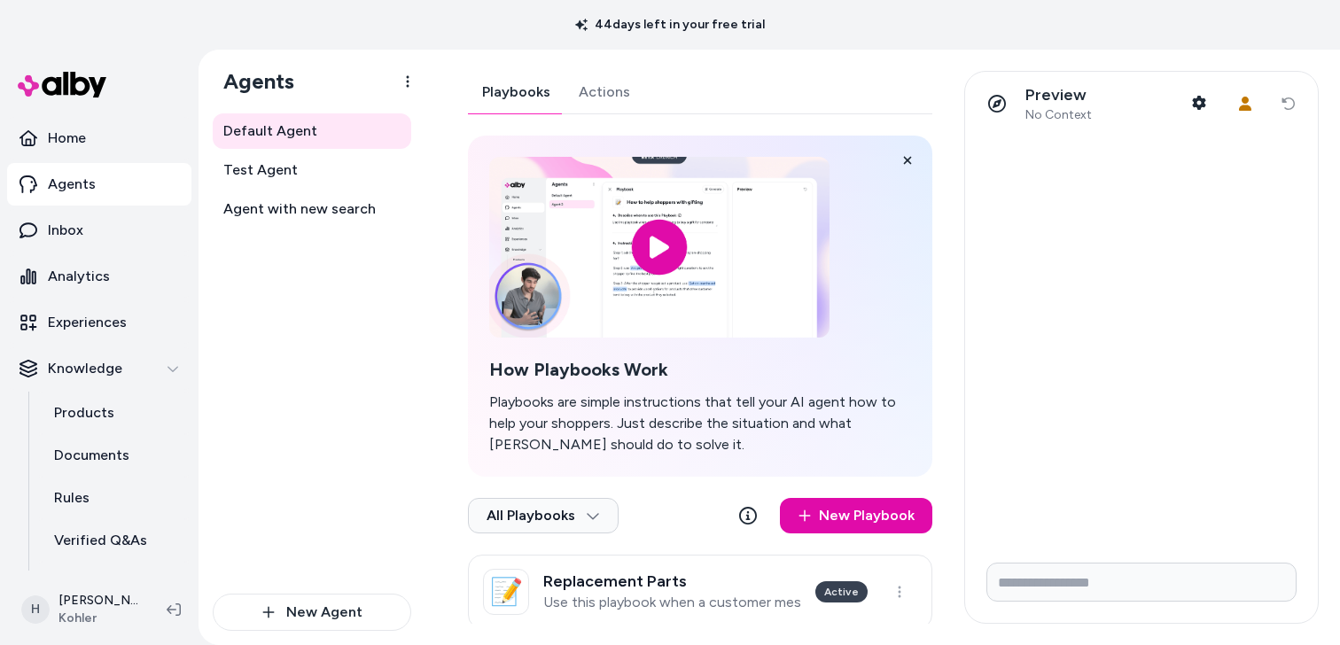
click at [492, 13] on div "44 days left in your free trial" at bounding box center [670, 25] width 1340 height 50
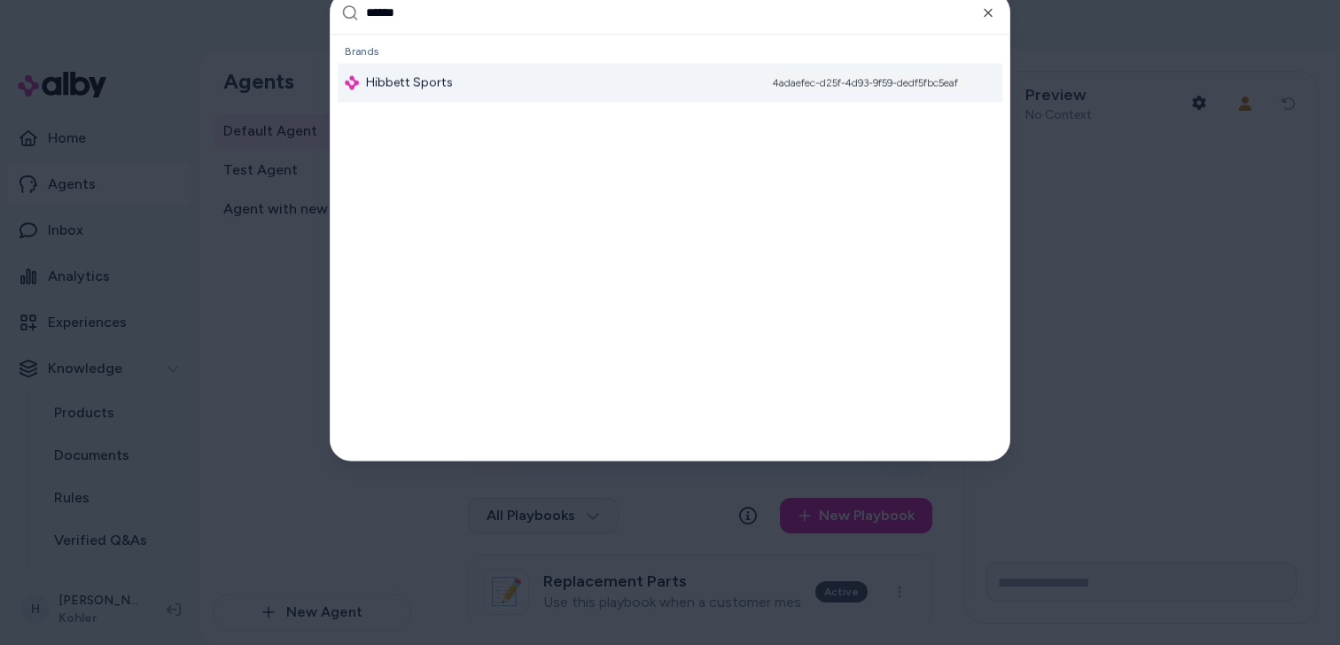
type input "******"
click at [435, 90] on span "Hibbett Sports" at bounding box center [409, 83] width 87 height 18
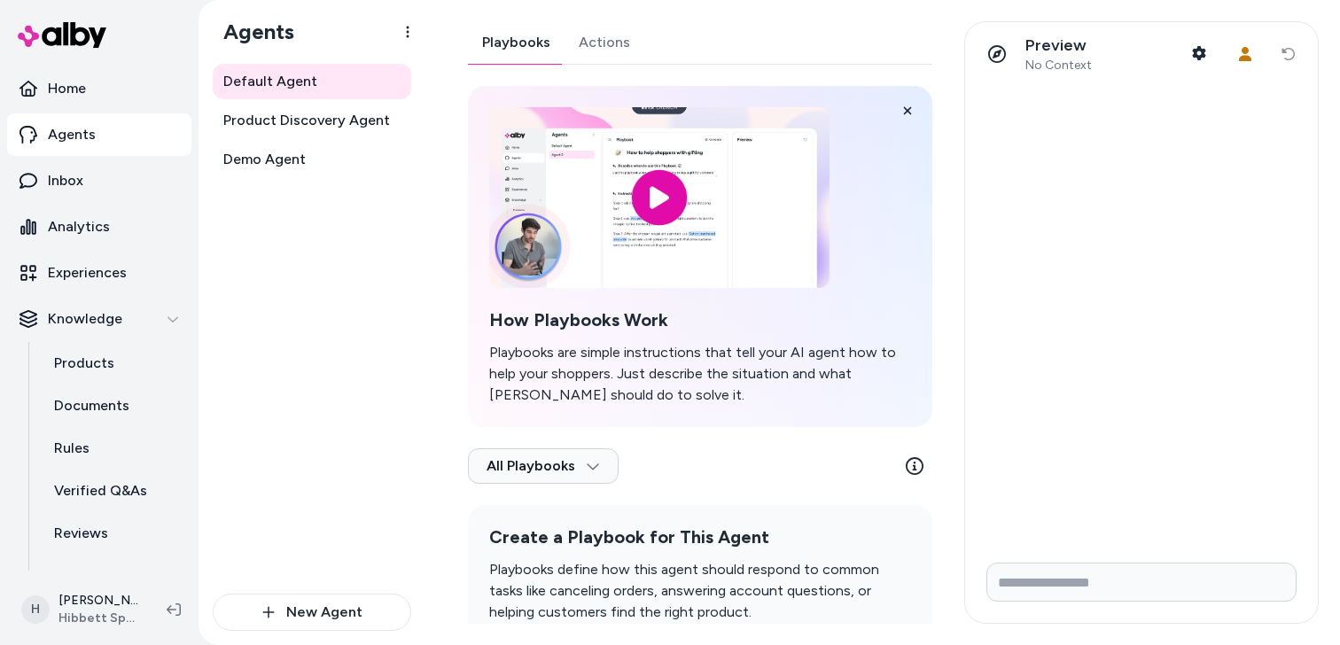
click at [479, 311] on div "How Playbooks Work Playbooks are simple instructions that tell your AI agent ho…" at bounding box center [700, 256] width 464 height 341
click at [453, 311] on div "Playbooks Actions How Playbooks Work Playbooks are simple instructions that tel…" at bounding box center [695, 322] width 496 height 602
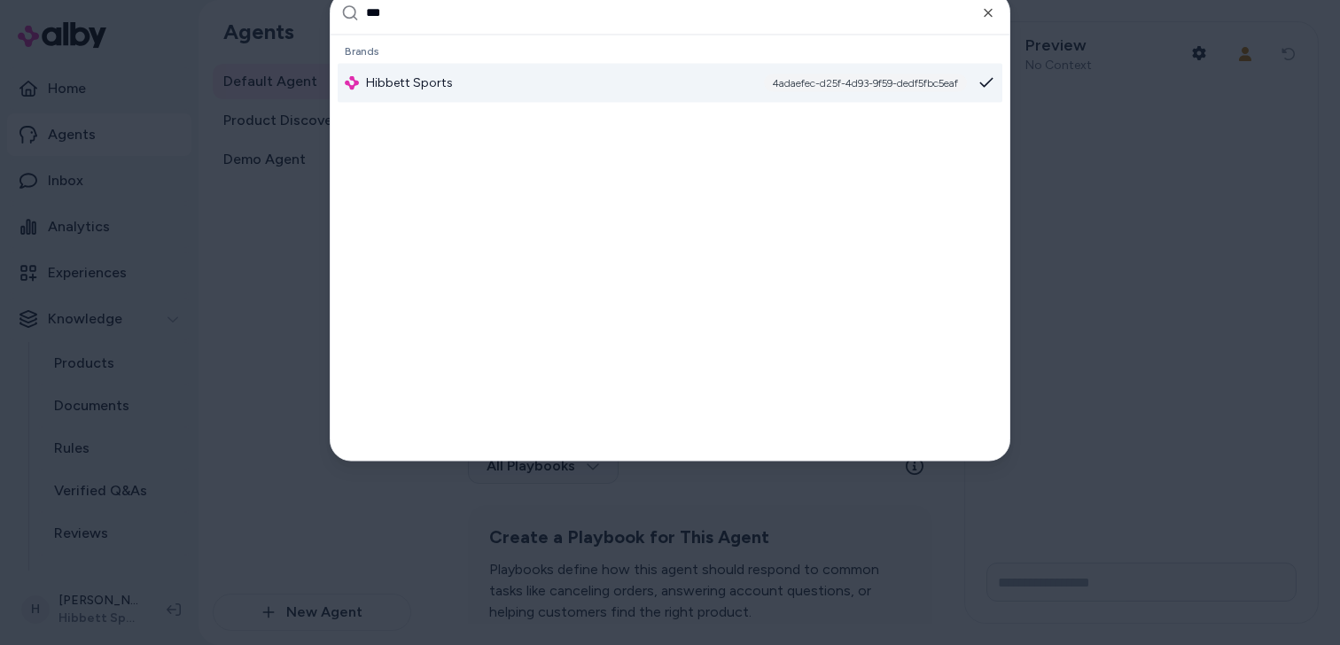
type input "***"
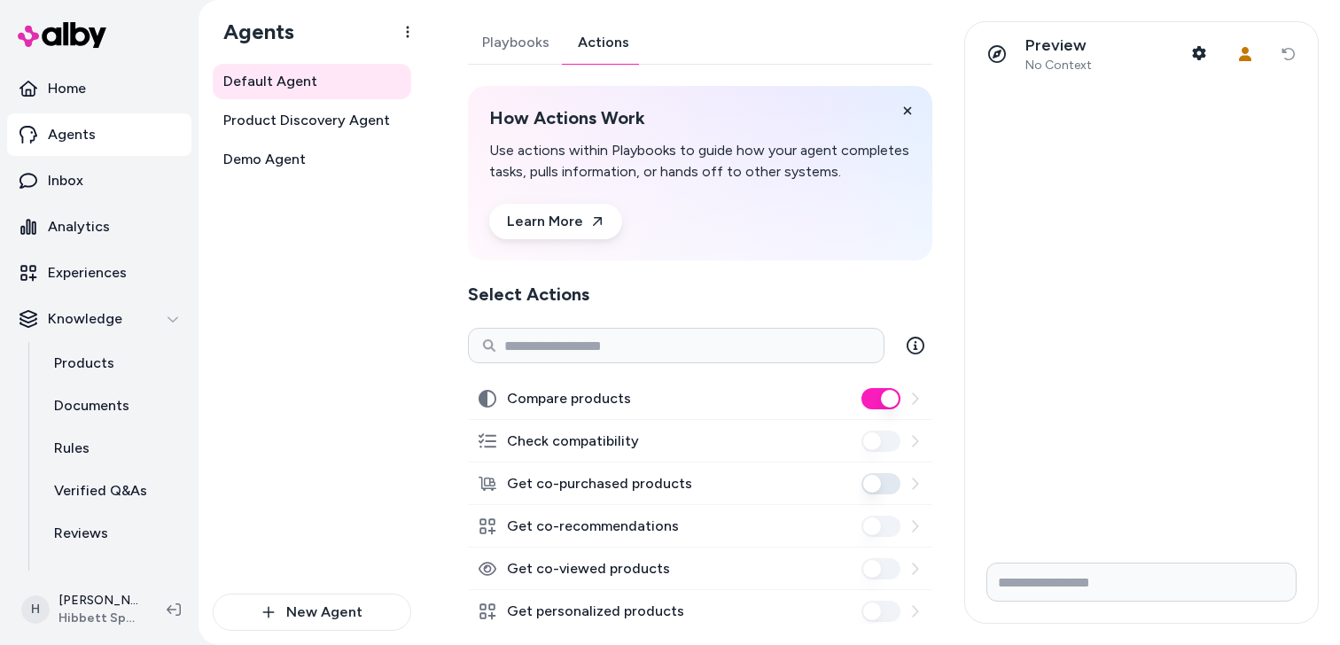
click at [583, 50] on link "Actions" at bounding box center [604, 42] width 80 height 43
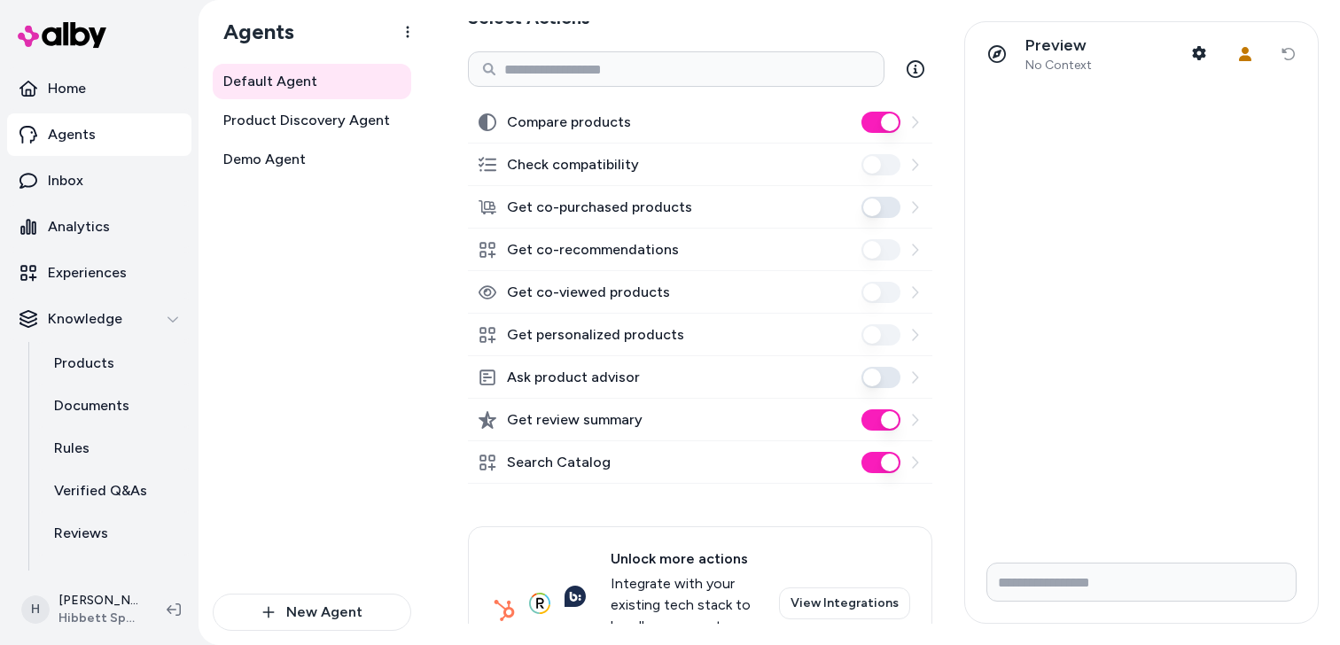
scroll to position [278, 0]
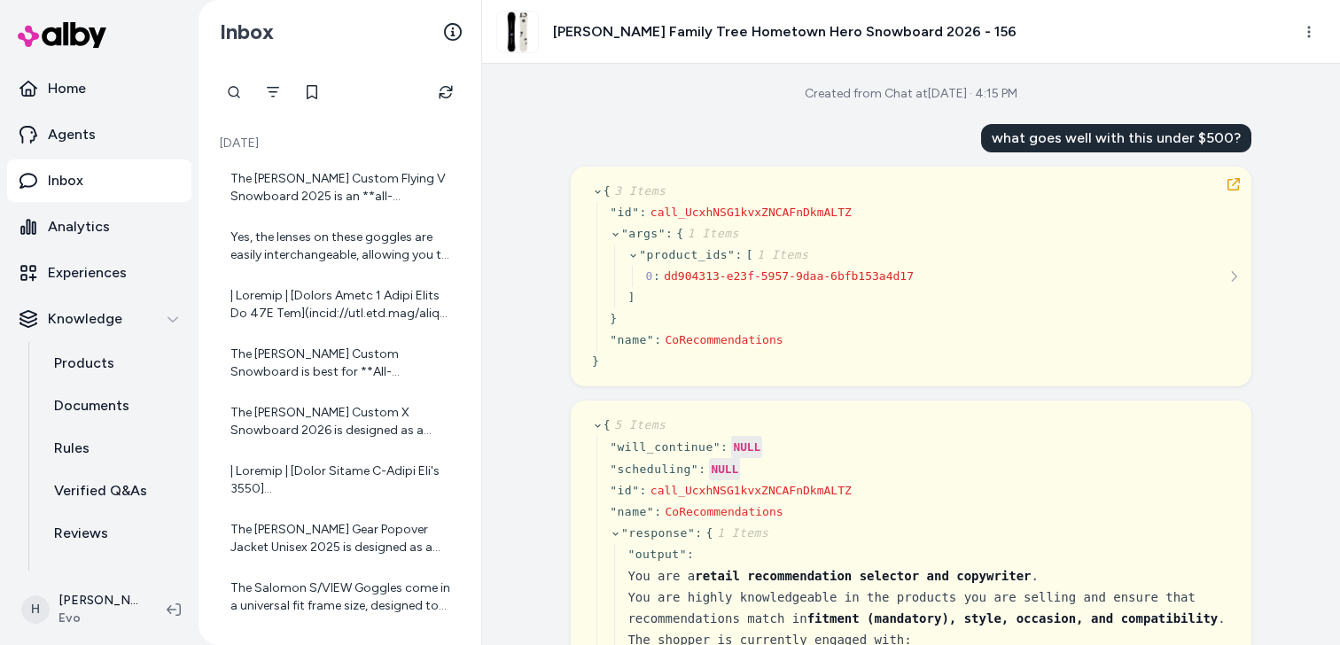
scroll to position [175565, 0]
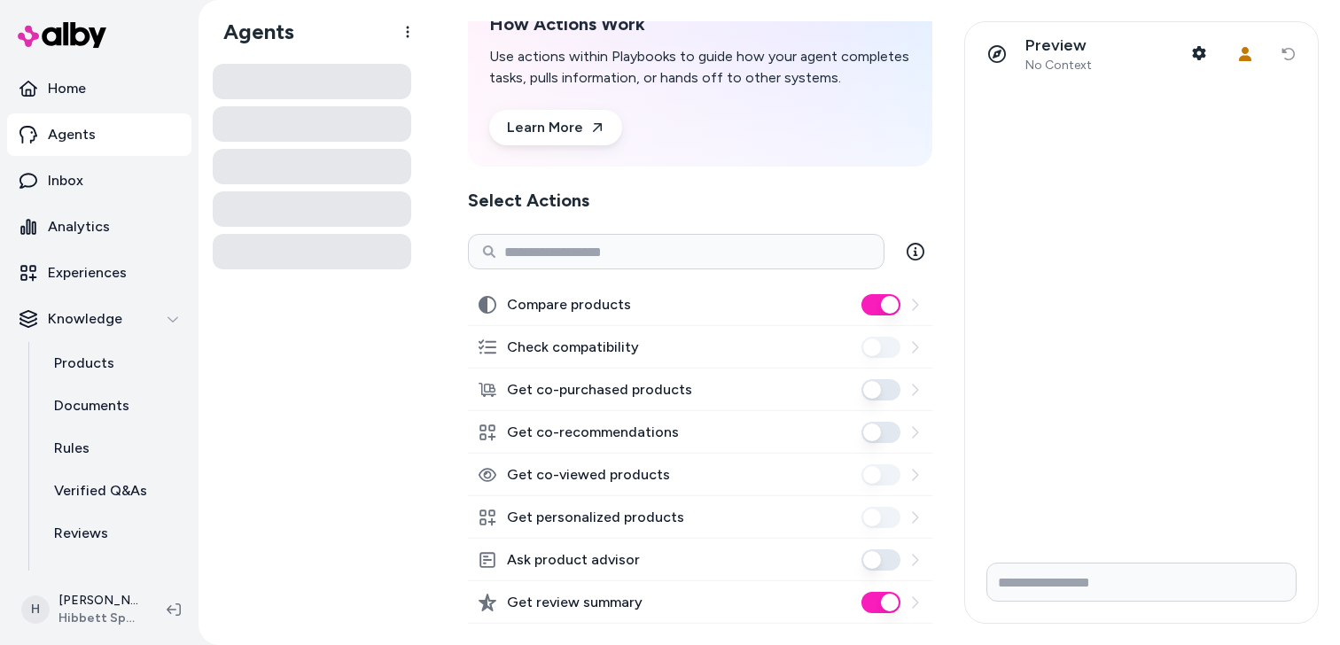
scroll to position [95, 0]
